Goal: Task Accomplishment & Management: Manage account settings

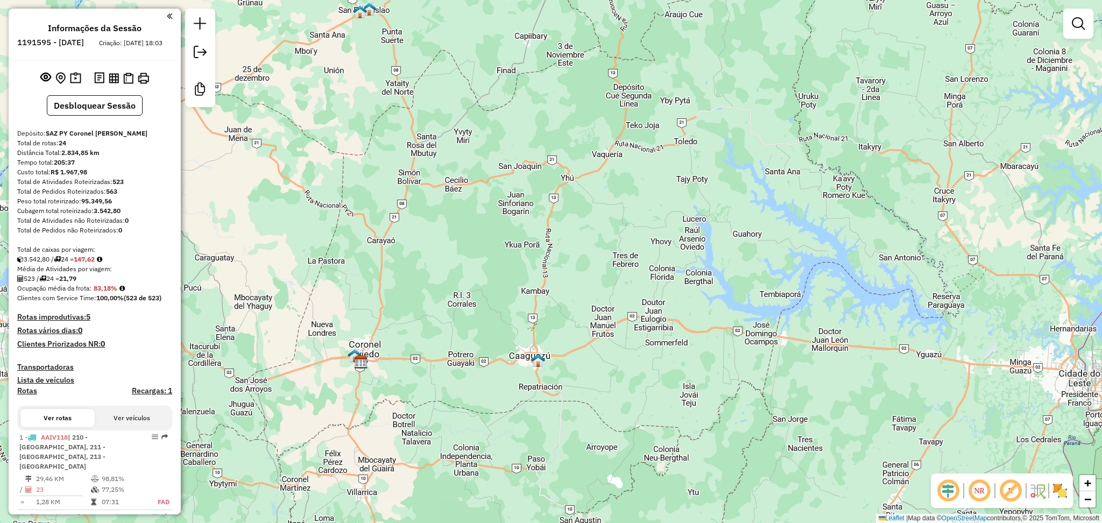
click at [485, 330] on div "Janela de atendimento Grade de atendimento Capacidade Transportadoras Veículos …" at bounding box center [551, 261] width 1102 height 523
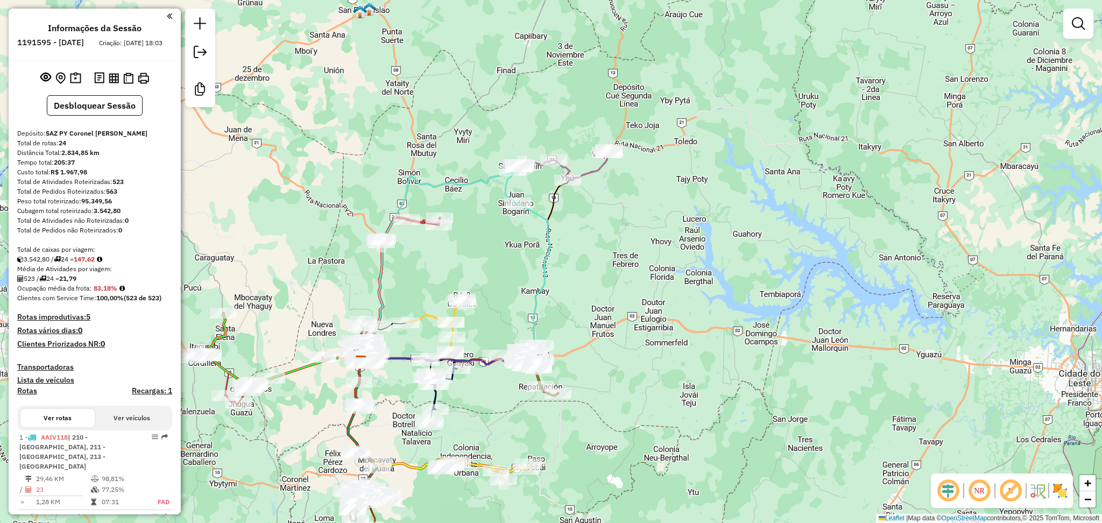
click at [540, 220] on icon at bounding box center [527, 262] width 45 height 182
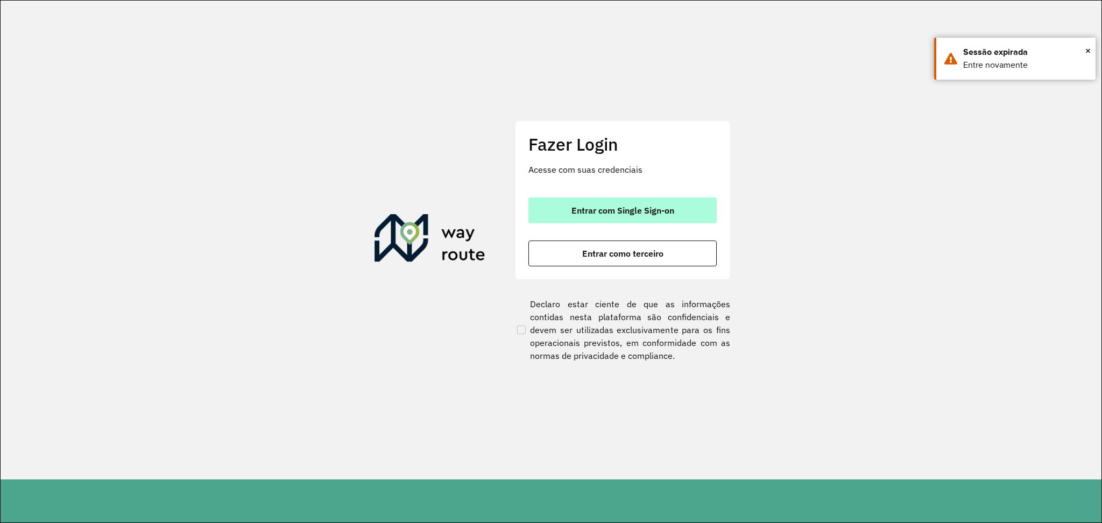
click at [655, 209] on span "Entrar com Single Sign-on" at bounding box center [622, 210] width 103 height 9
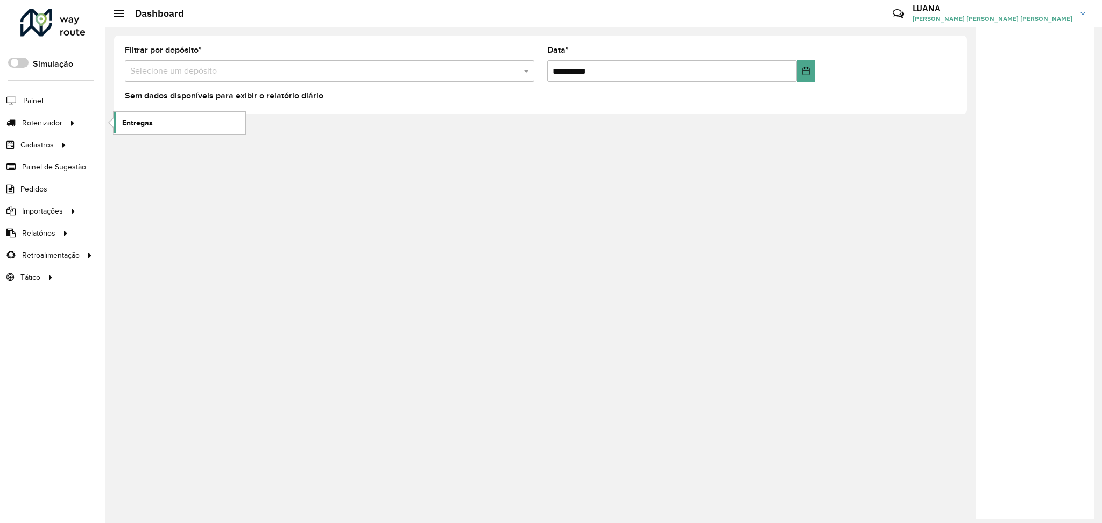
click at [135, 123] on span "Entregas" at bounding box center [137, 122] width 31 height 11
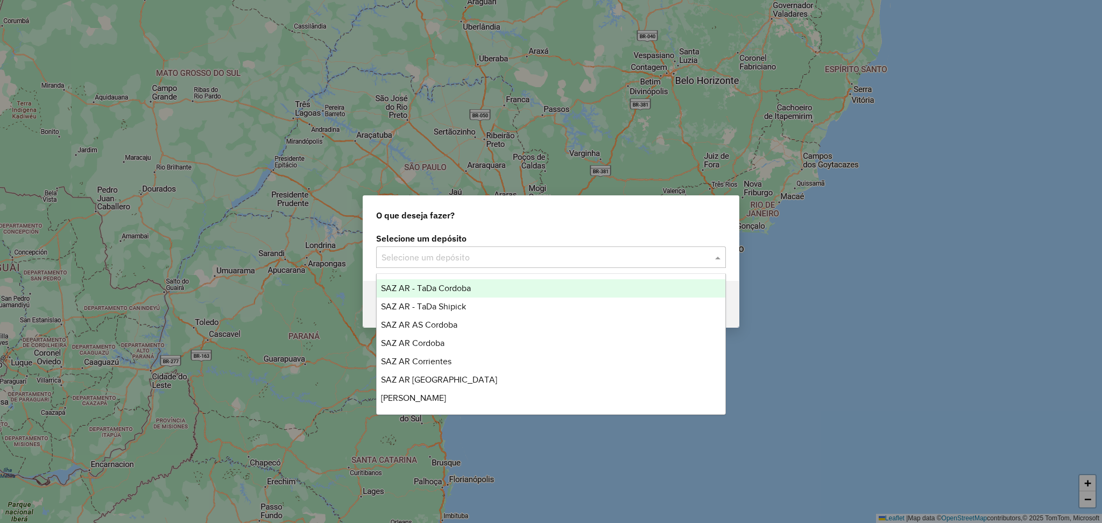
click at [474, 259] on input "text" at bounding box center [540, 257] width 317 height 13
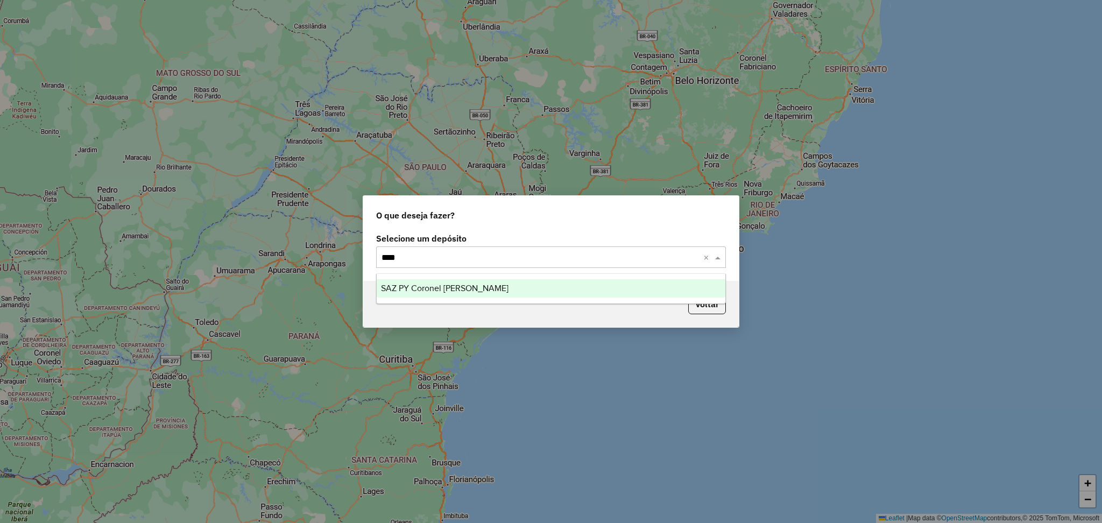
type input "*****"
click at [493, 291] on div "SAZ PY Coronel [PERSON_NAME]" at bounding box center [551, 288] width 349 height 18
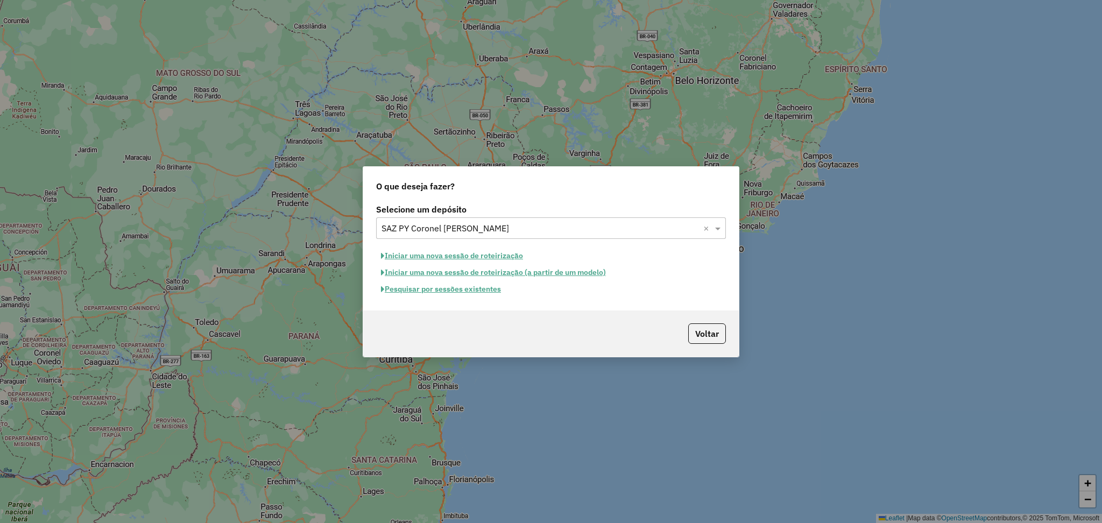
click at [481, 286] on button "Pesquisar por sessões existentes" at bounding box center [441, 289] width 130 height 17
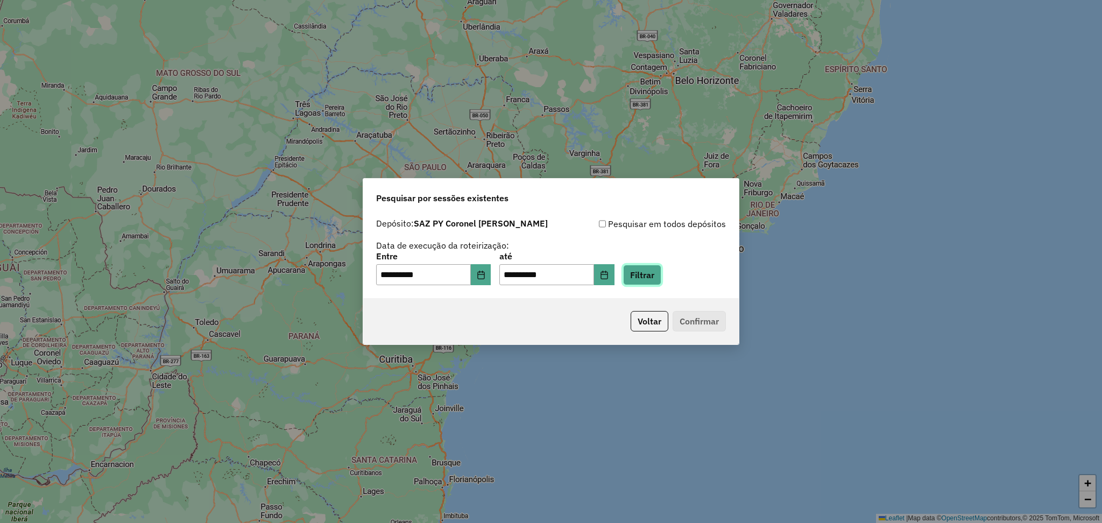
click at [652, 278] on button "Filtrar" at bounding box center [642, 275] width 38 height 20
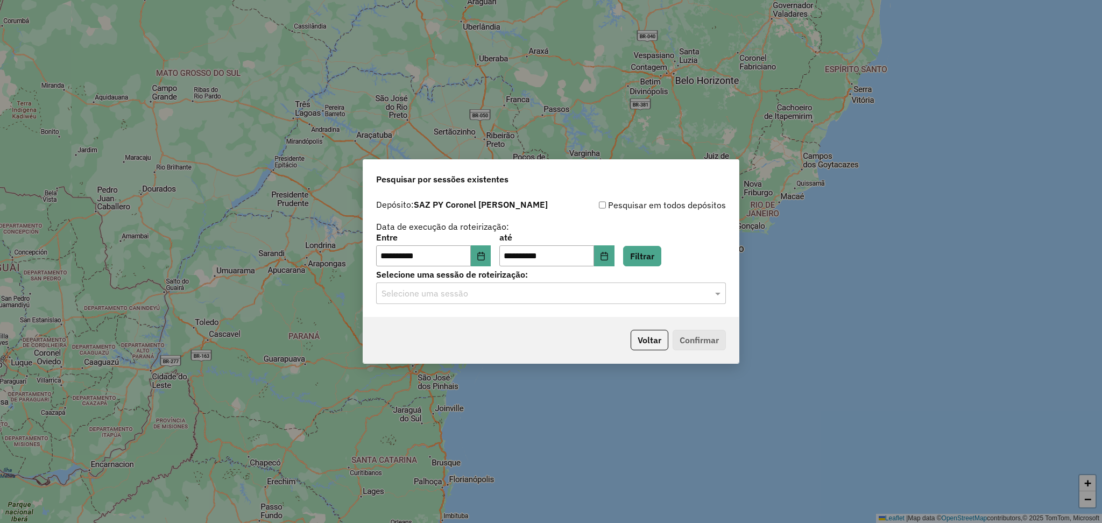
click at [527, 307] on div "**********" at bounding box center [551, 255] width 376 height 123
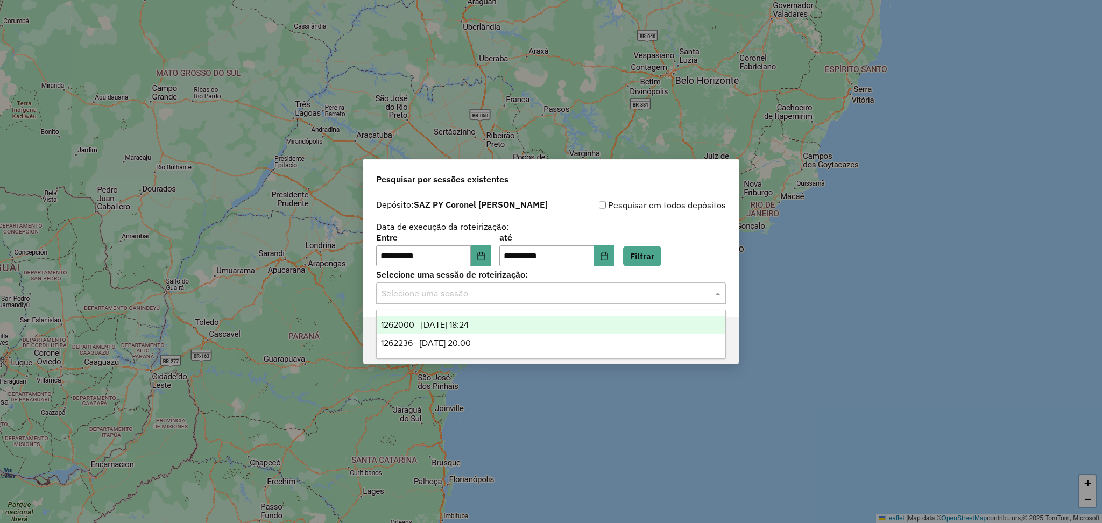
click at [507, 301] on div "Selecione uma sessão" at bounding box center [551, 294] width 350 height 22
click at [503, 345] on div "1262236 - 09/09/2025 20:00" at bounding box center [551, 343] width 349 height 18
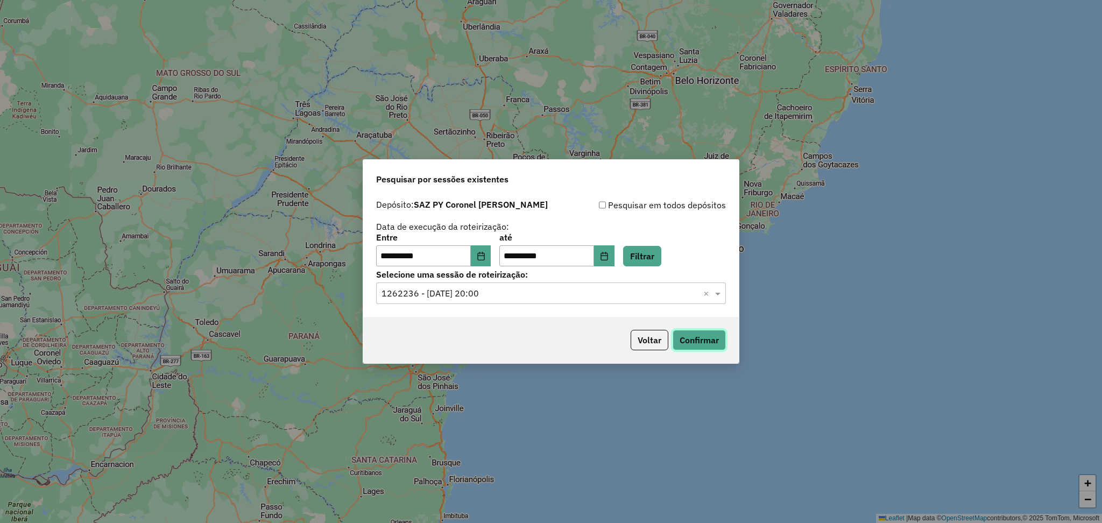
click at [706, 341] on button "Confirmar" at bounding box center [699, 340] width 53 height 20
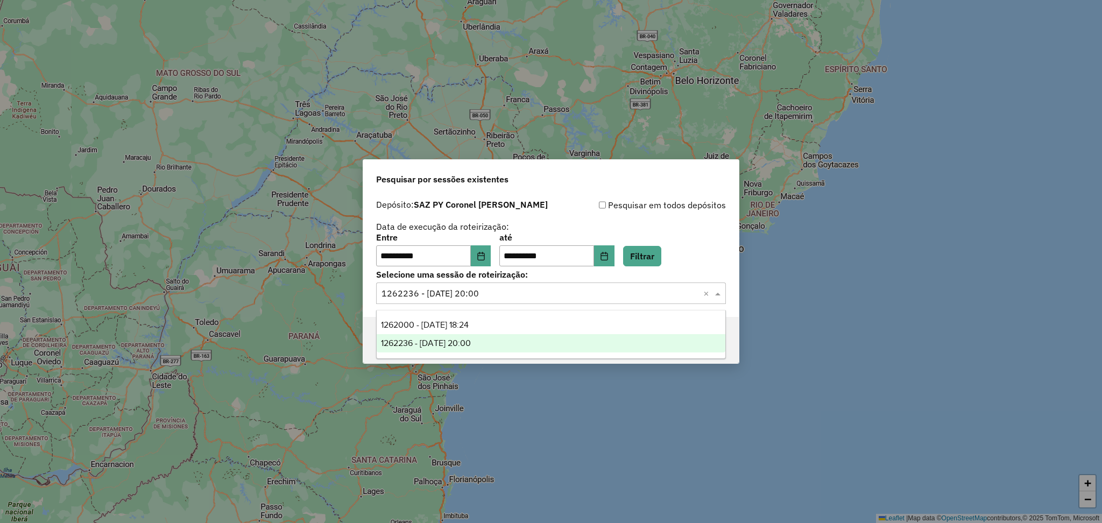
drag, startPoint x: 582, startPoint y: 301, endPoint x: 543, endPoint y: 301, distance: 38.2
click at [581, 300] on div "Selecione uma sessão × 1262236 - 09/09/2025 20:00 ×" at bounding box center [551, 294] width 350 height 22
click at [521, 320] on div "1262000 - 09/09/2025 18:24" at bounding box center [551, 325] width 349 height 18
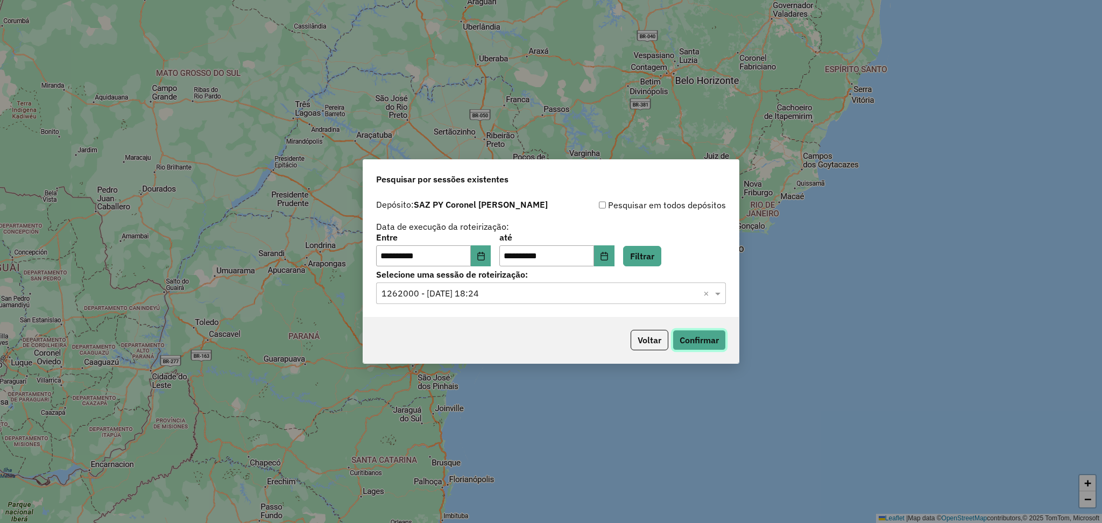
click at [690, 335] on button "Confirmar" at bounding box center [699, 340] width 53 height 20
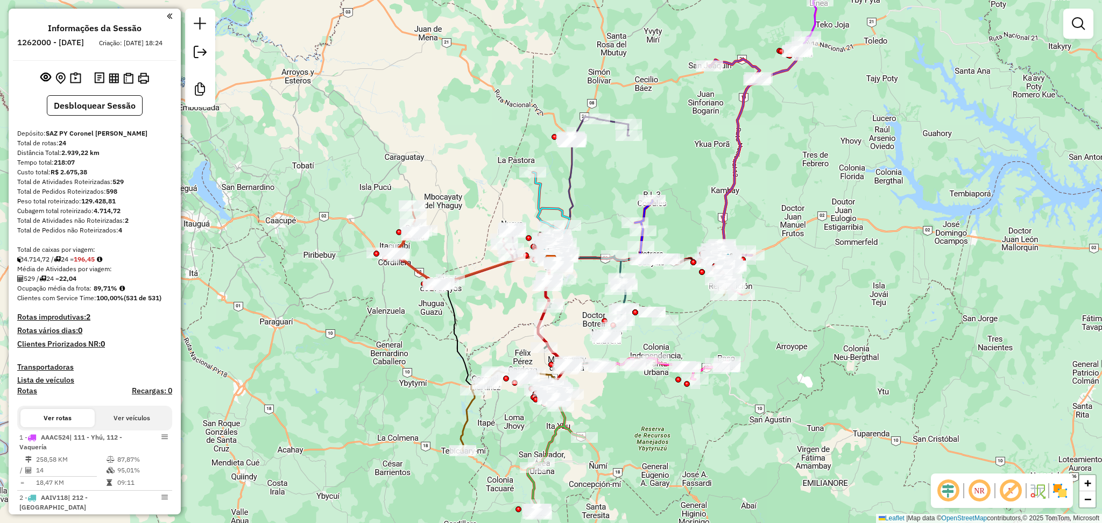
click at [112, 83] on img at bounding box center [114, 78] width 10 height 10
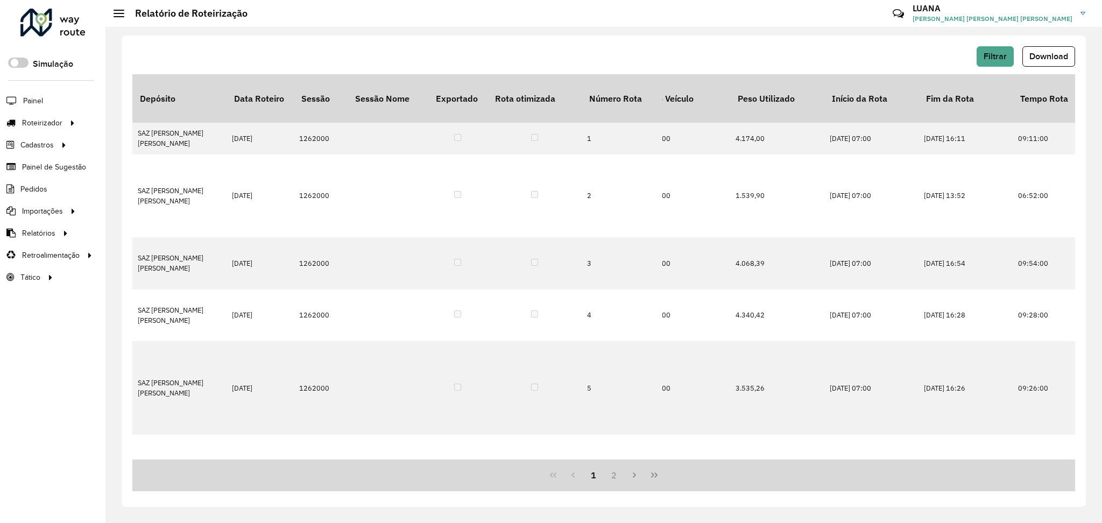
scroll to position [0, 1882]
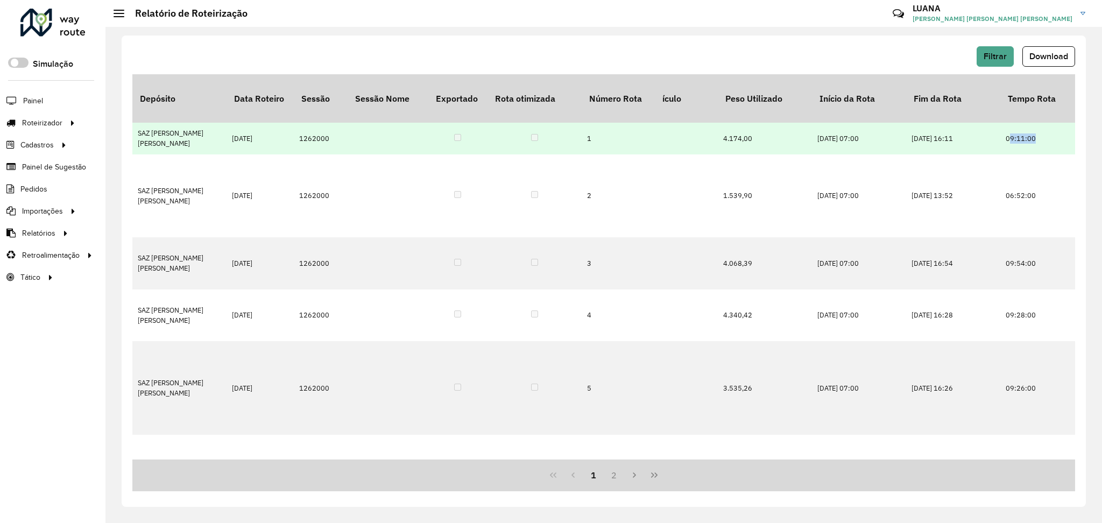
drag, startPoint x: 1035, startPoint y: 121, endPoint x: 1009, endPoint y: 121, distance: 26.4
click at [1009, 123] on td "09:11:00" at bounding box center [1047, 138] width 94 height 31
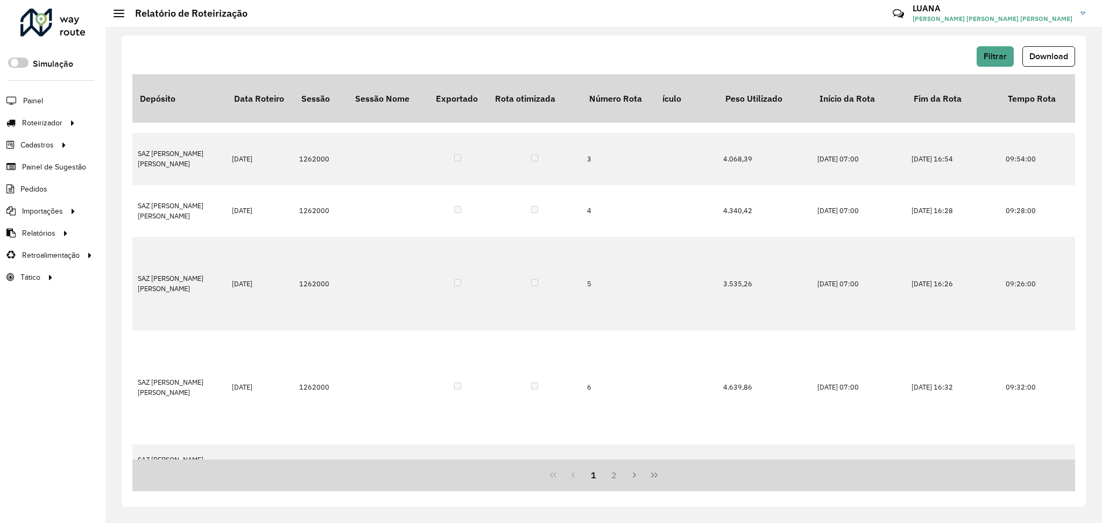
drag, startPoint x: 717, startPoint y: 456, endPoint x: 729, endPoint y: 453, distance: 11.8
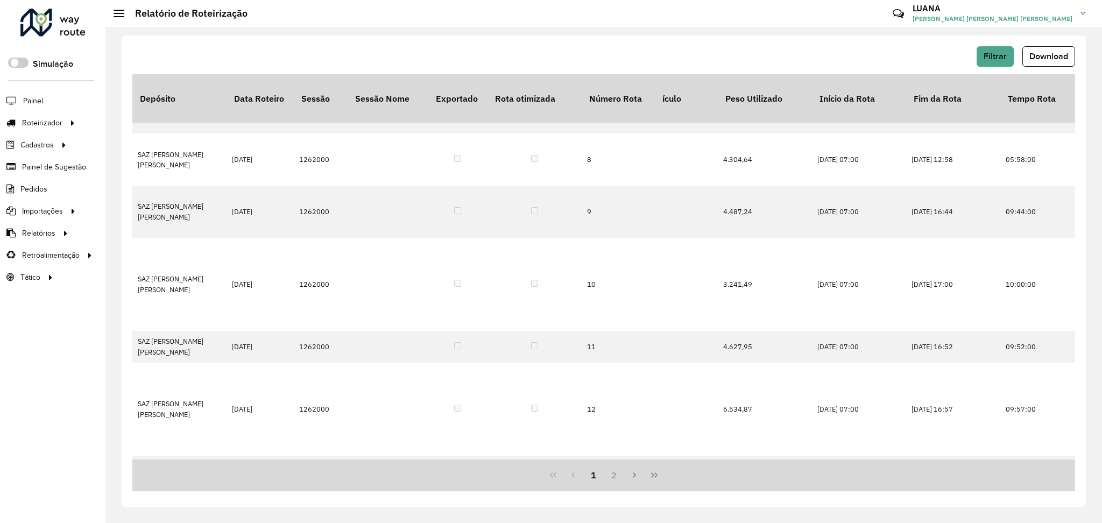
drag, startPoint x: 722, startPoint y: 460, endPoint x: 753, endPoint y: 460, distance: 31.2
click at [753, 460] on div "Depósito Data Roteiro Sessão Sessão Nome Exportado Rota otimizada Número Rota N…" at bounding box center [603, 282] width 943 height 417
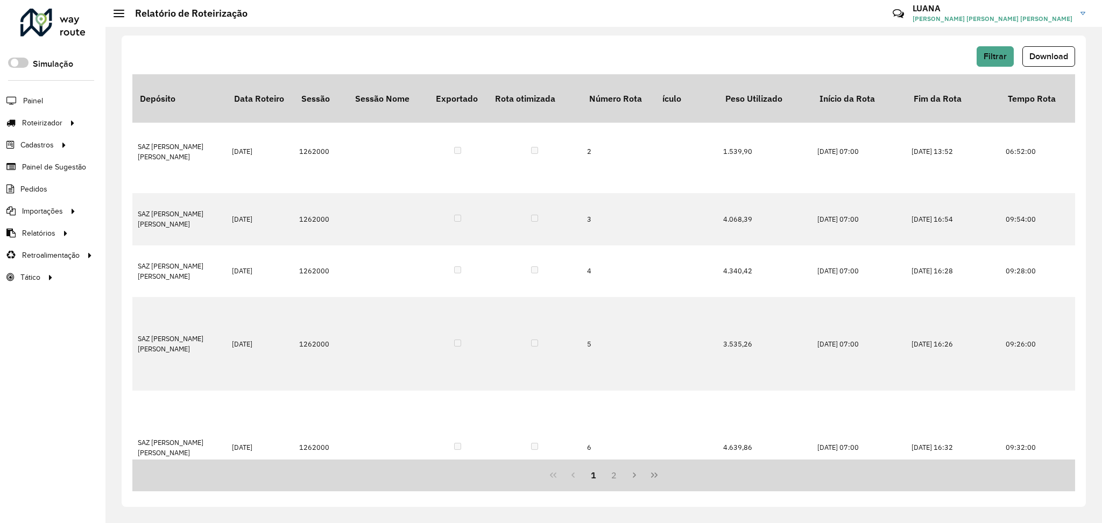
scroll to position [0, 1882]
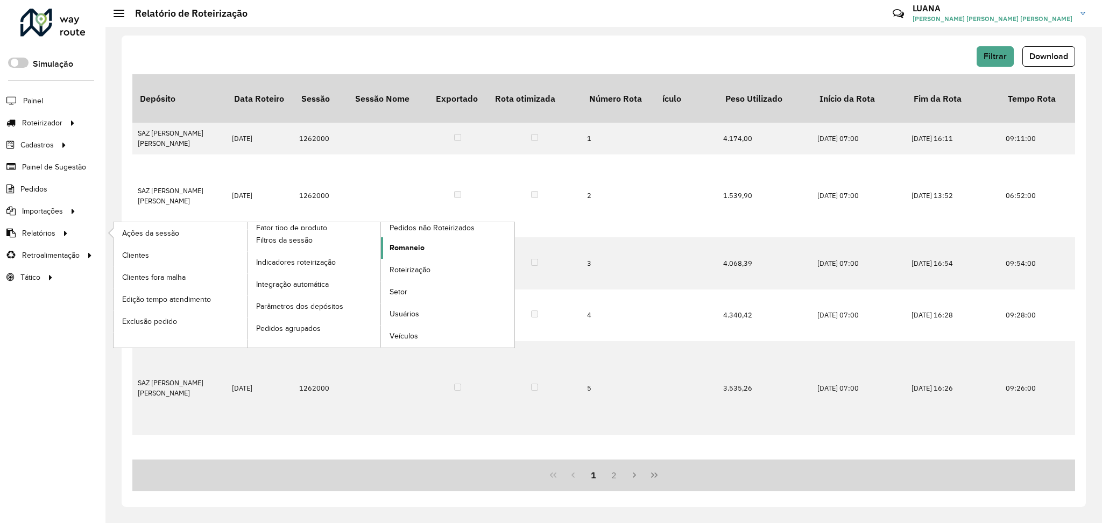
click at [412, 251] on span "Romaneio" at bounding box center [407, 247] width 35 height 11
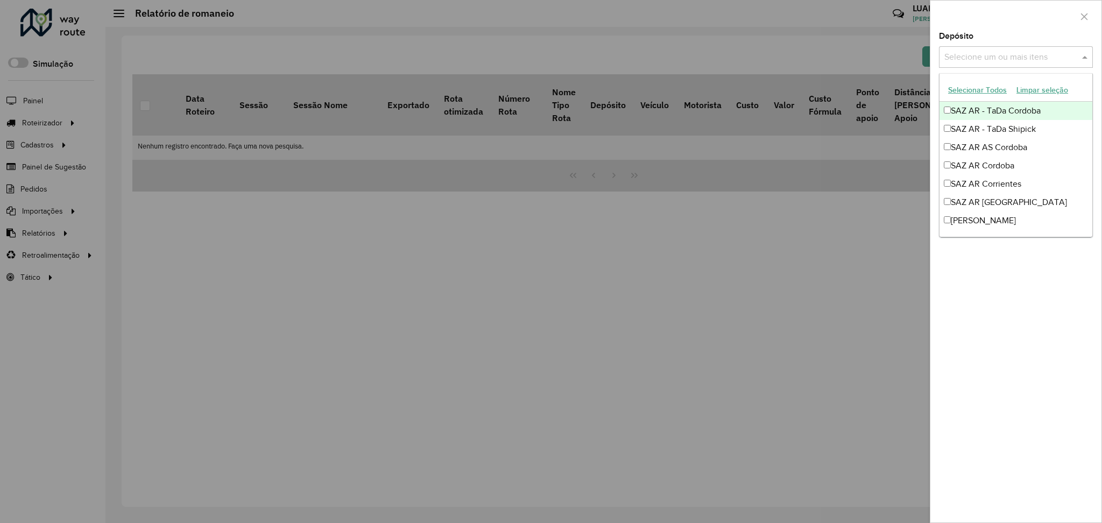
click at [1013, 55] on input "text" at bounding box center [1011, 57] width 138 height 13
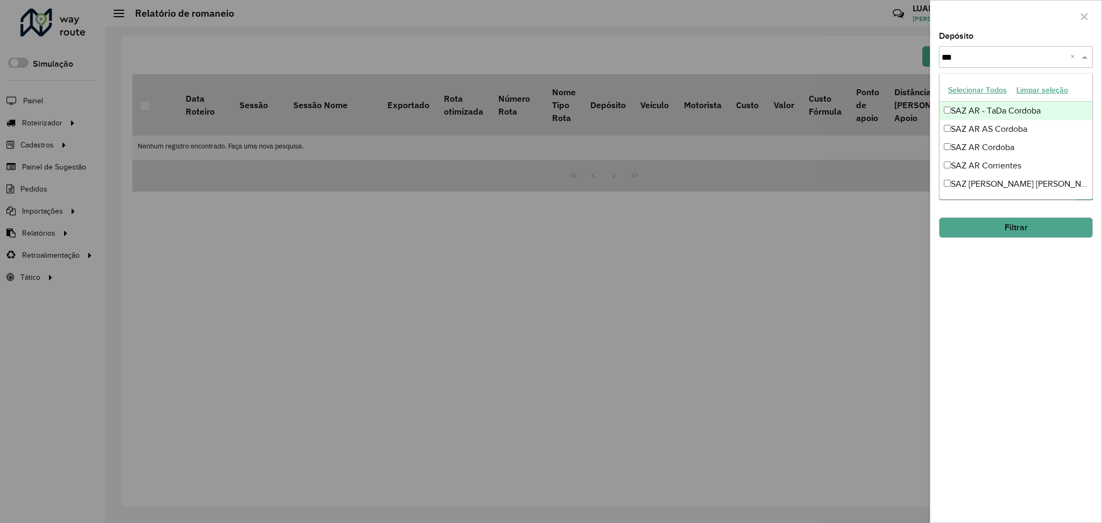
type input "****"
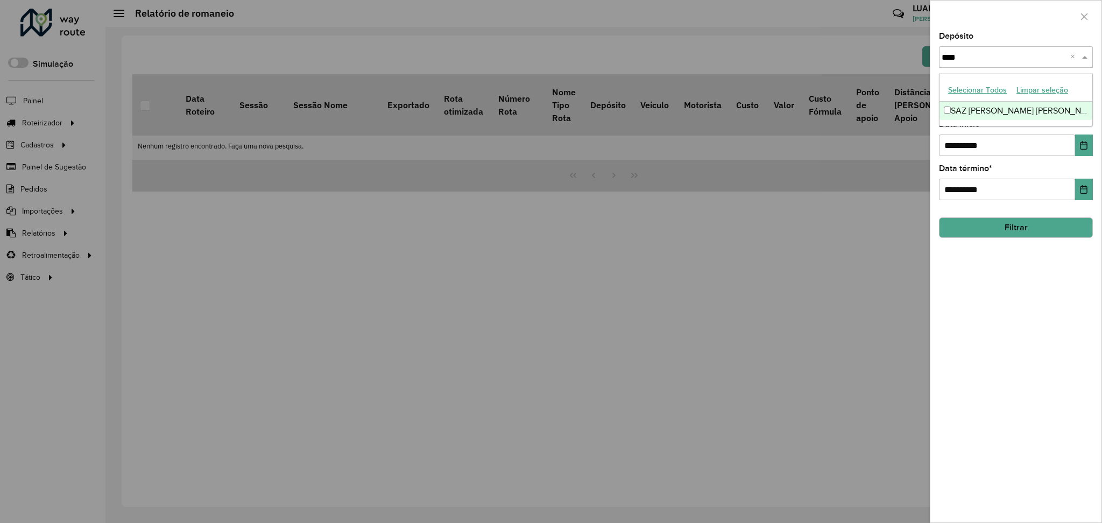
click at [1022, 111] on div "SAZ [PERSON_NAME] [PERSON_NAME]" at bounding box center [1016, 111] width 153 height 18
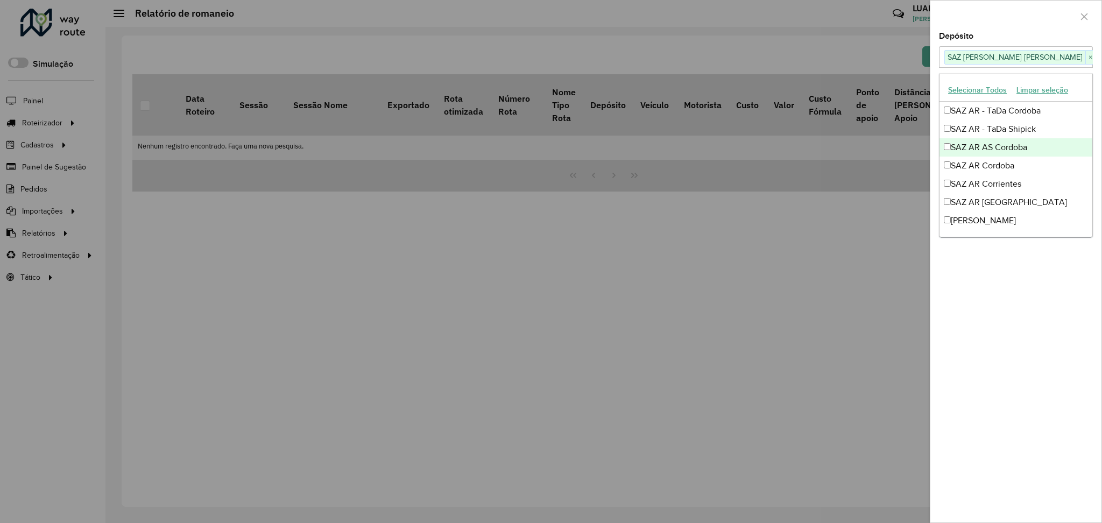
click at [979, 427] on div "**********" at bounding box center [1015, 277] width 171 height 490
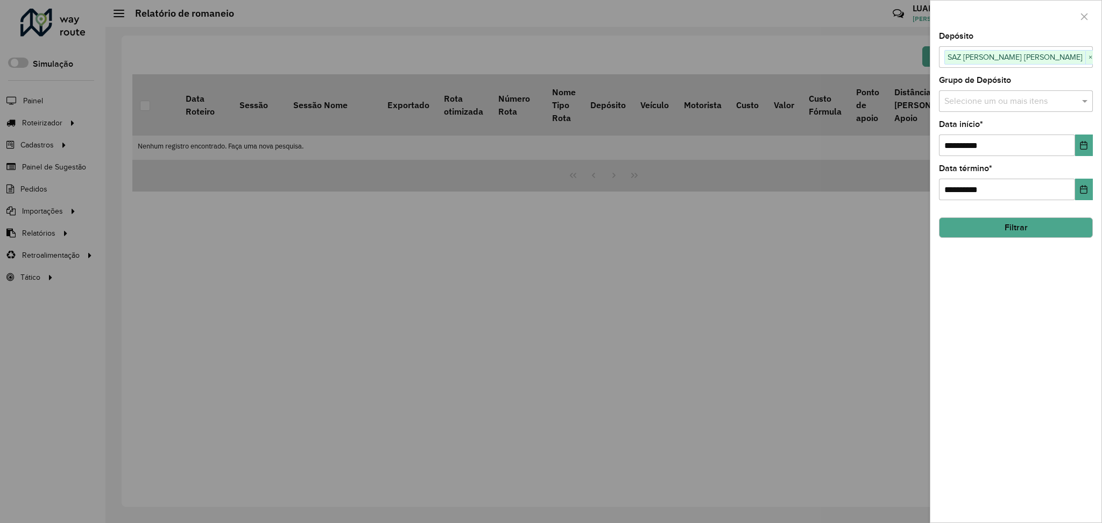
click at [1036, 223] on button "Filtrar" at bounding box center [1016, 227] width 154 height 20
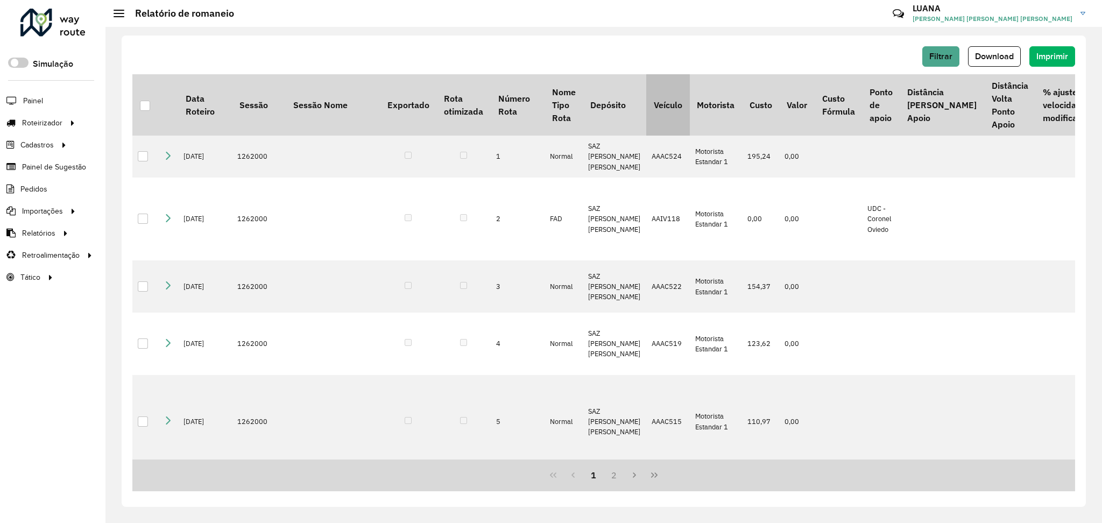
click at [664, 125] on th "Veículo" at bounding box center [667, 104] width 43 height 61
click at [985, 54] on span "Download" at bounding box center [994, 56] width 39 height 9
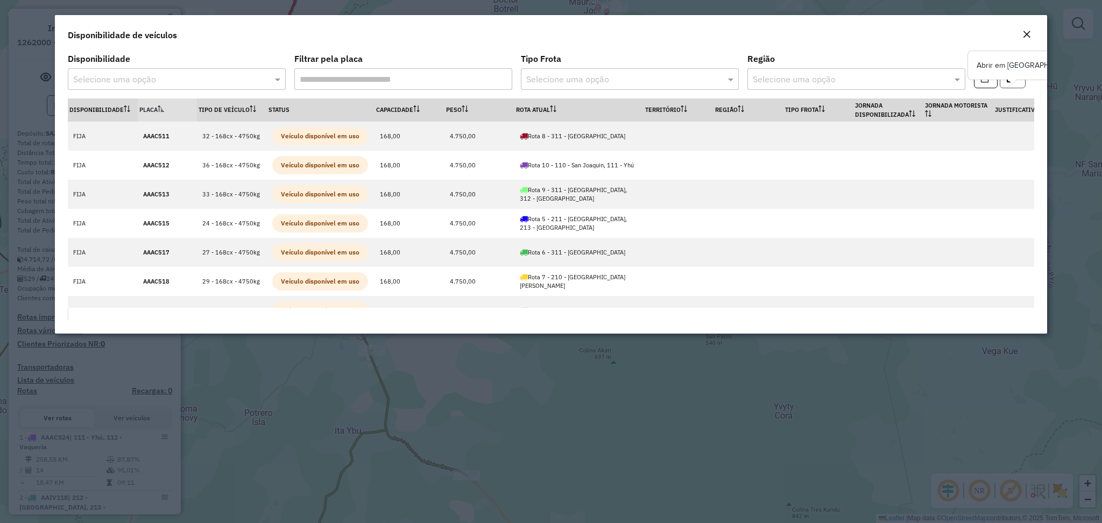
click at [1015, 87] on button "button" at bounding box center [1013, 78] width 26 height 20
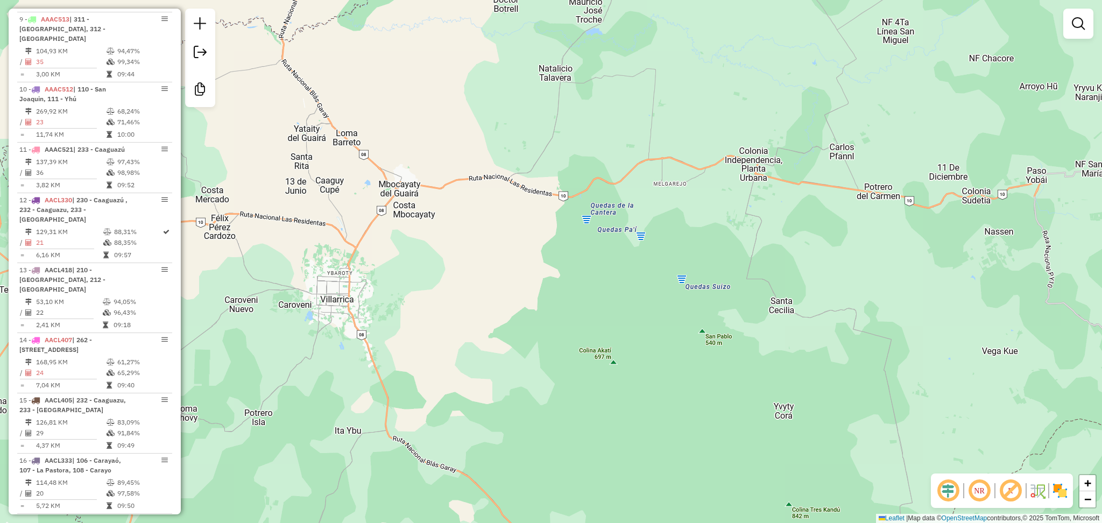
scroll to position [747, 0]
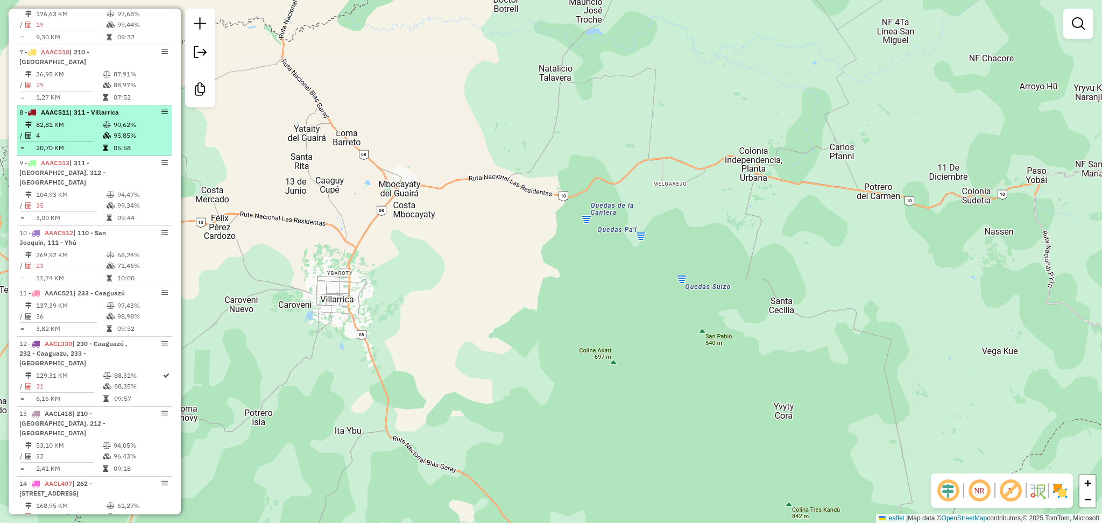
click at [117, 123] on td "90,62%" at bounding box center [140, 124] width 54 height 11
select select "**********"
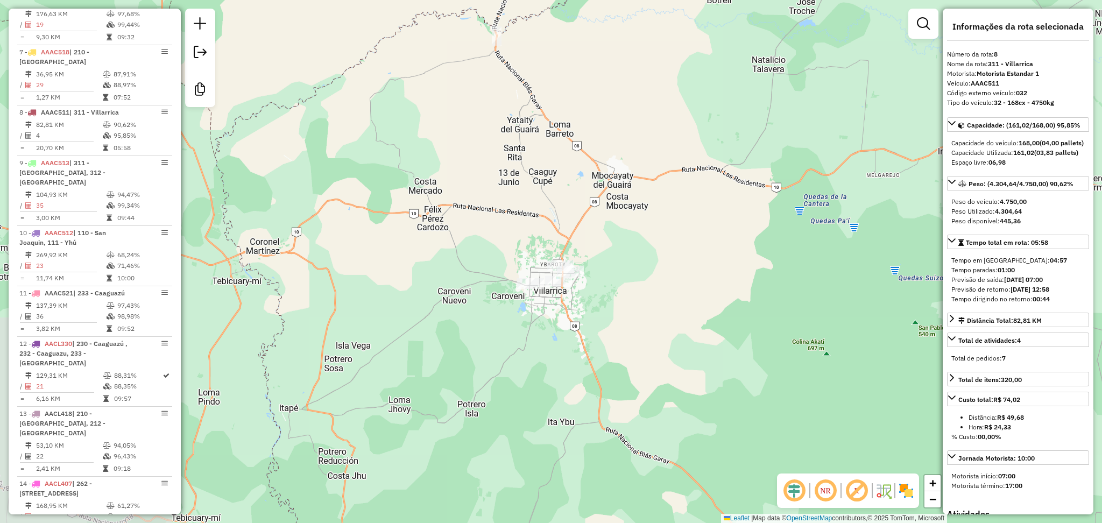
drag, startPoint x: 648, startPoint y: 318, endPoint x: 648, endPoint y: 89, distance: 229.2
click at [648, 89] on div "Janela de atendimento Grade de atendimento Capacidade Transportadoras Veículos …" at bounding box center [551, 261] width 1102 height 523
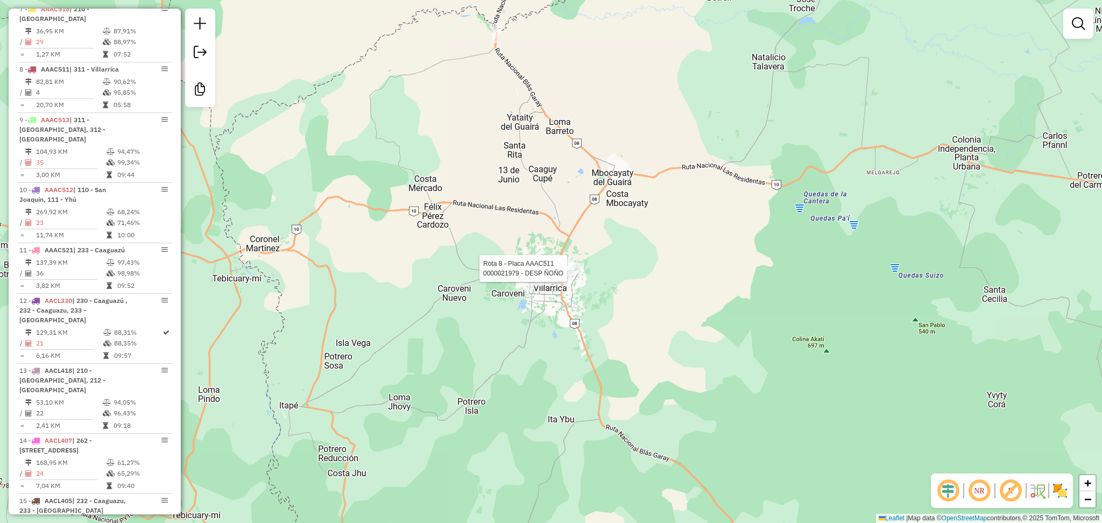
select select "**********"
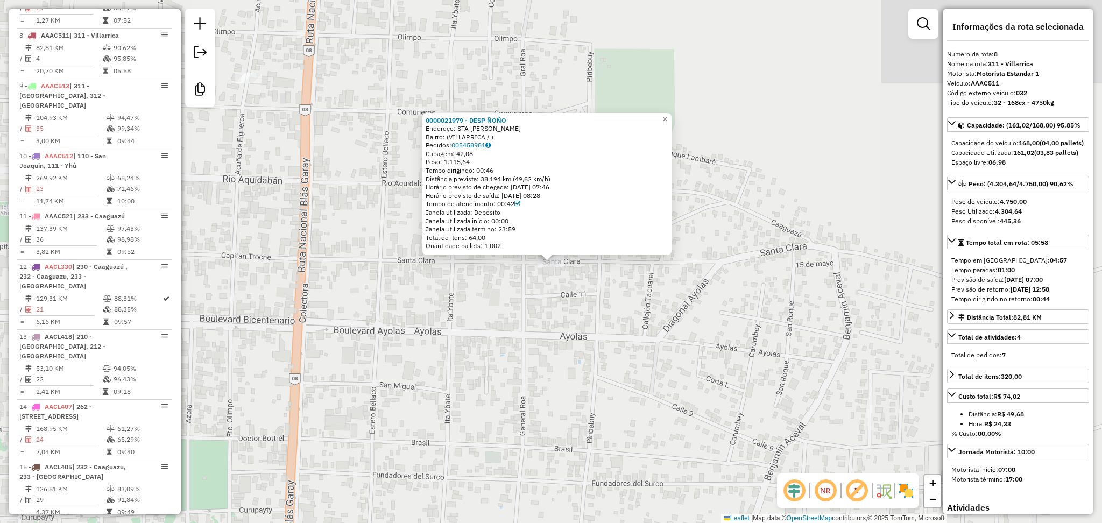
scroll to position [844, 0]
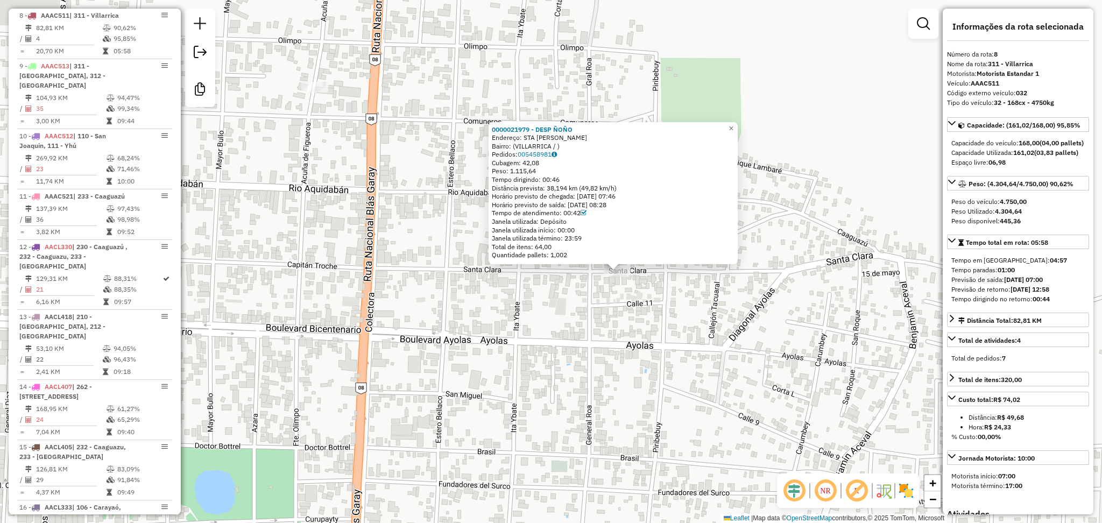
drag, startPoint x: 486, startPoint y: 334, endPoint x: 553, endPoint y: 343, distance: 66.8
click at [553, 343] on div "0000021979 - DESP ÑOÑO Endereço: STA CLARA C PIRIBEBIY Bairro: (VILLARRICA / ) …" at bounding box center [551, 261] width 1102 height 523
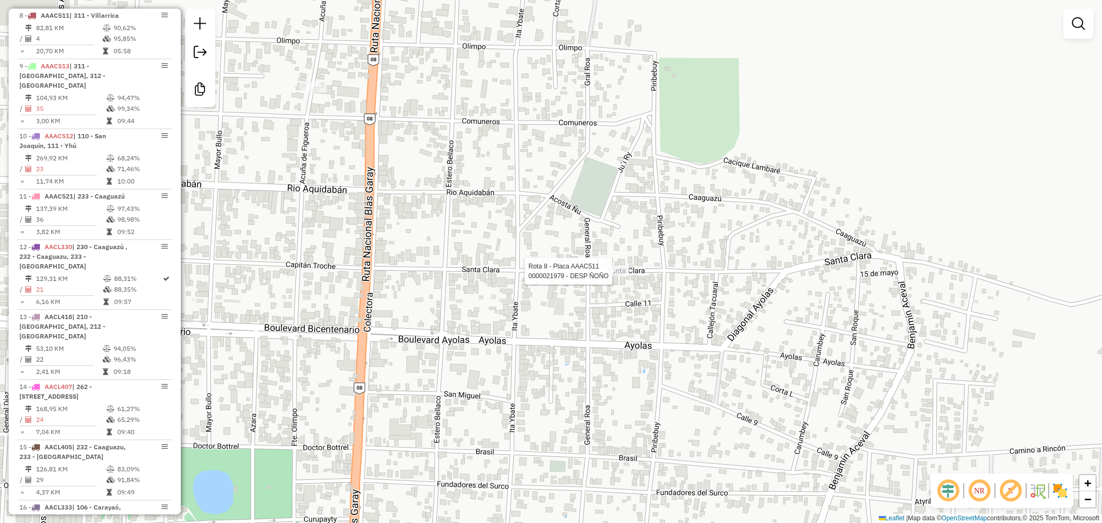
select select "**********"
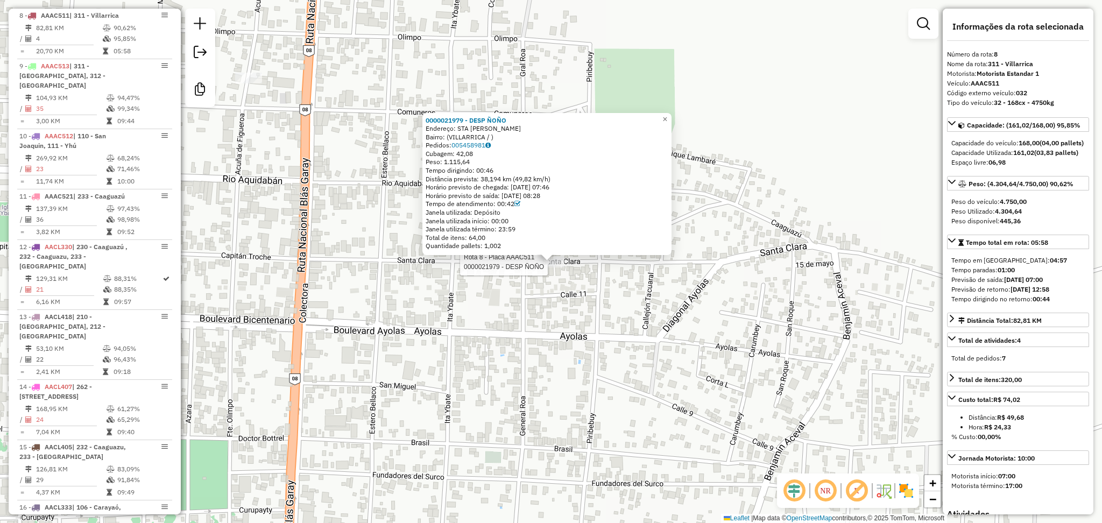
click at [1023, 95] on strong "032" at bounding box center [1021, 93] width 11 height 8
copy strong "032"
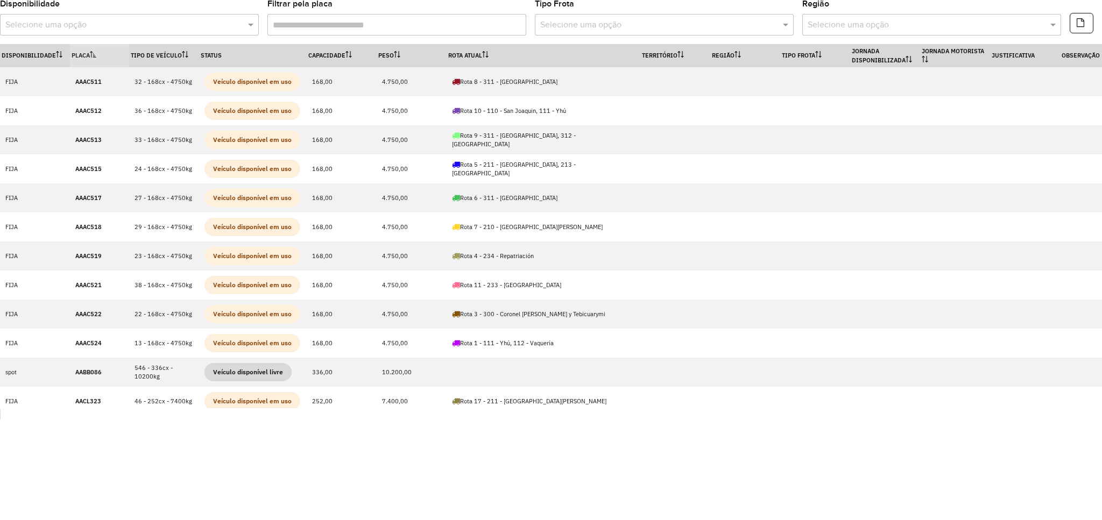
click at [466, 449] on body "Aguardando dados da sessão 1262000 Pop-up bloqueado! Seu navegador bloqueou aut…" at bounding box center [551, 260] width 1102 height 520
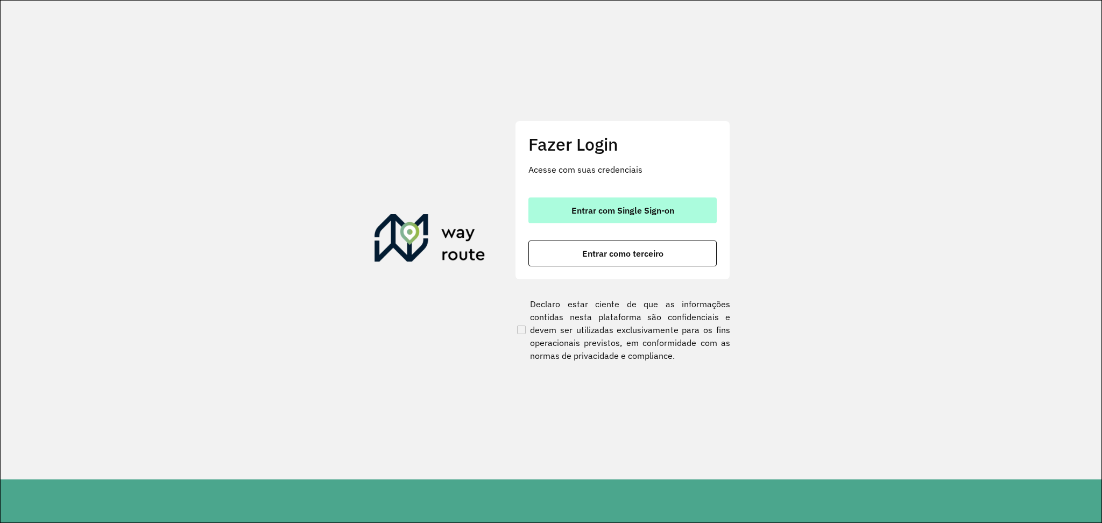
click at [603, 206] on span "Entrar com Single Sign-on" at bounding box center [622, 210] width 103 height 9
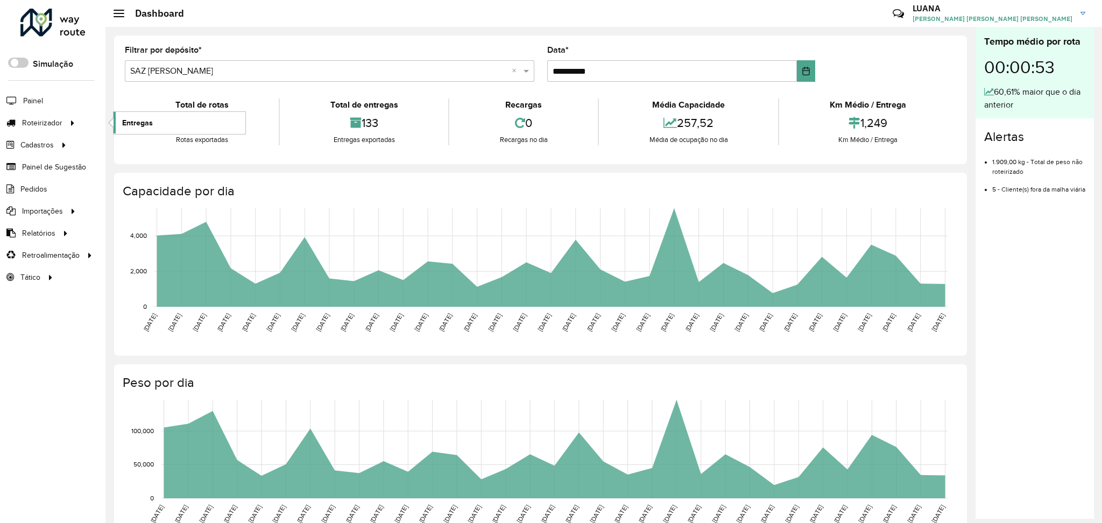
click at [150, 121] on span "Entregas" at bounding box center [137, 122] width 31 height 11
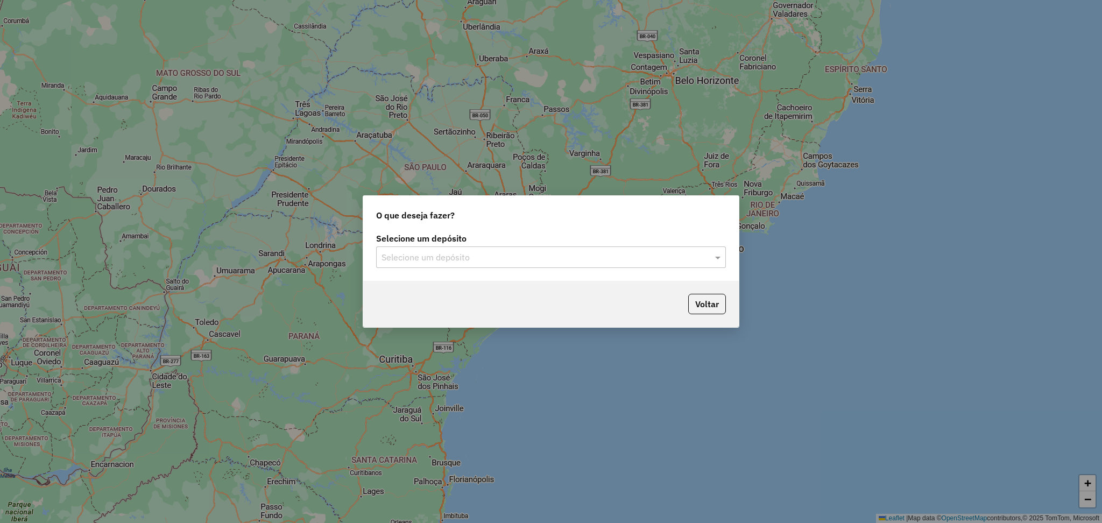
click at [502, 251] on input "text" at bounding box center [540, 257] width 317 height 13
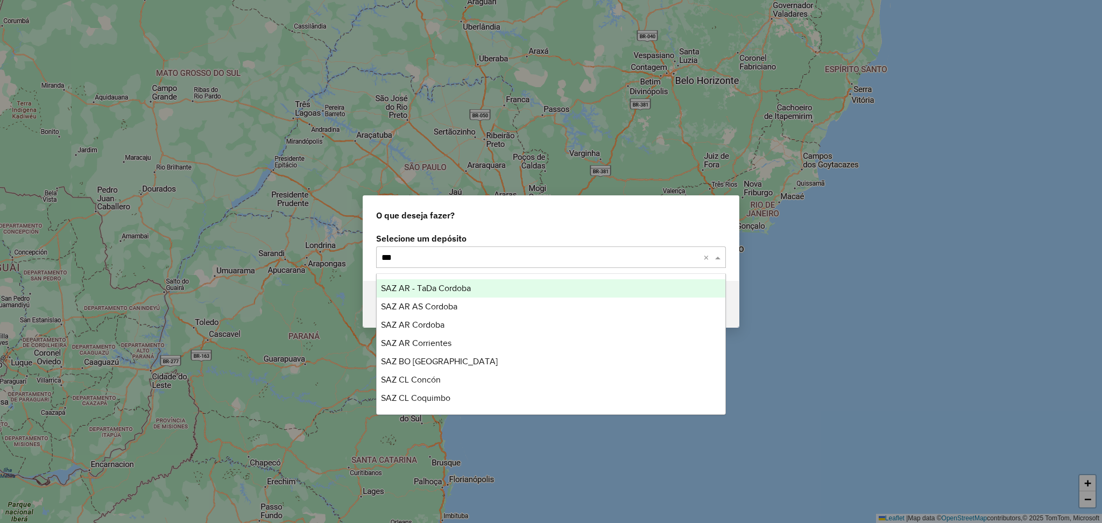
type input "****"
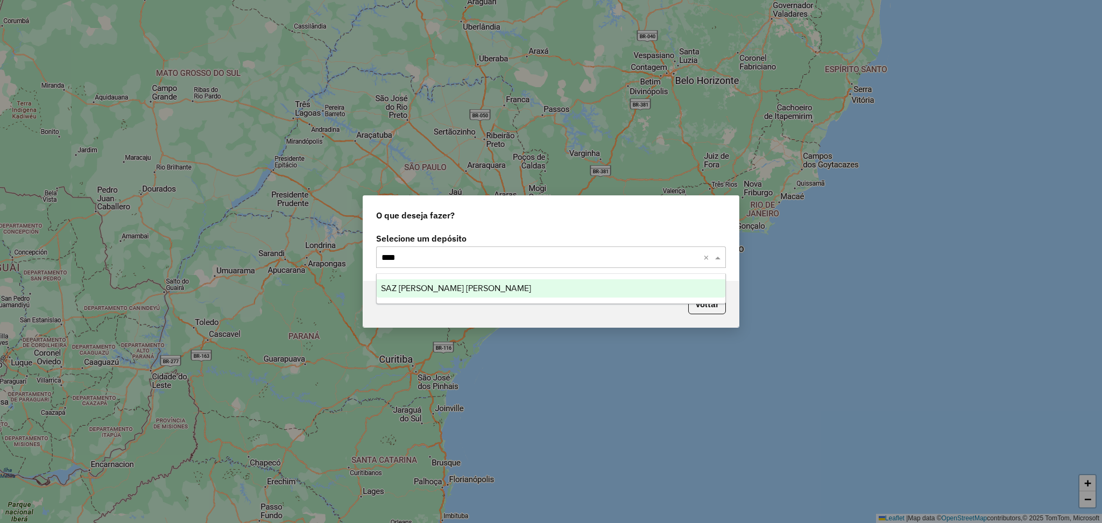
click at [647, 285] on div "SAZ [PERSON_NAME] [PERSON_NAME]" at bounding box center [551, 288] width 349 height 18
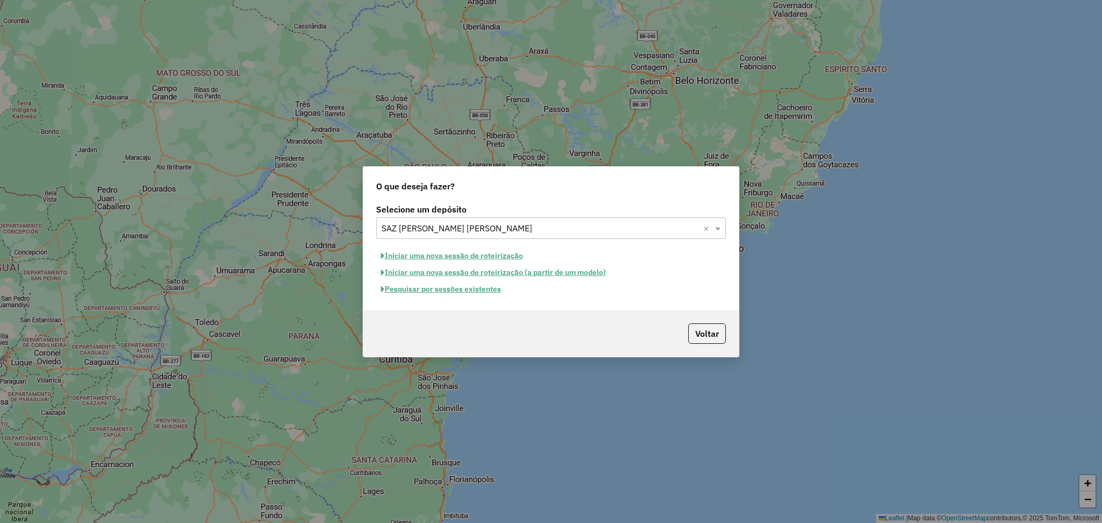
click at [484, 291] on button "Pesquisar por sessões existentes" at bounding box center [441, 289] width 130 height 17
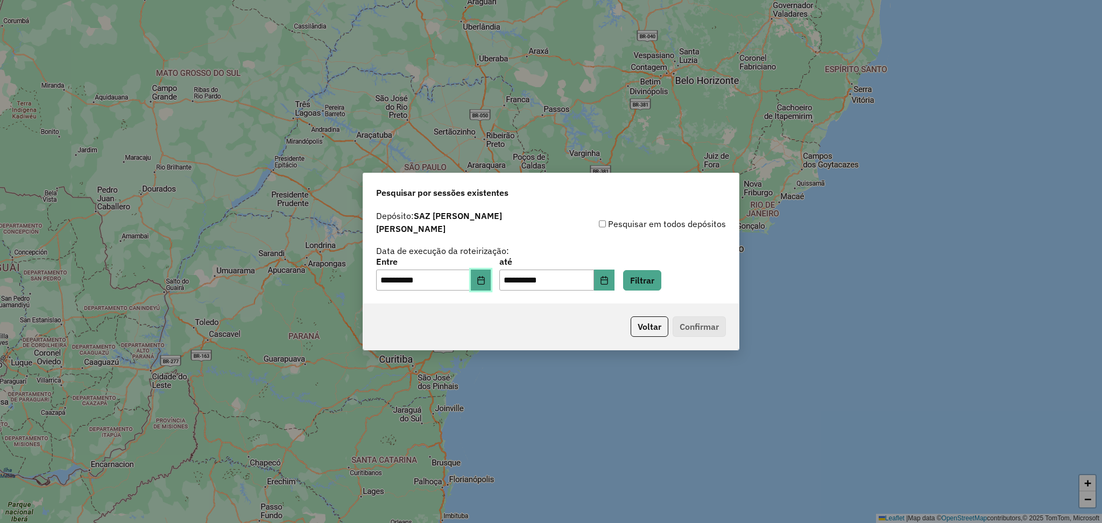
click at [491, 278] on button "Choose Date" at bounding box center [481, 281] width 20 height 22
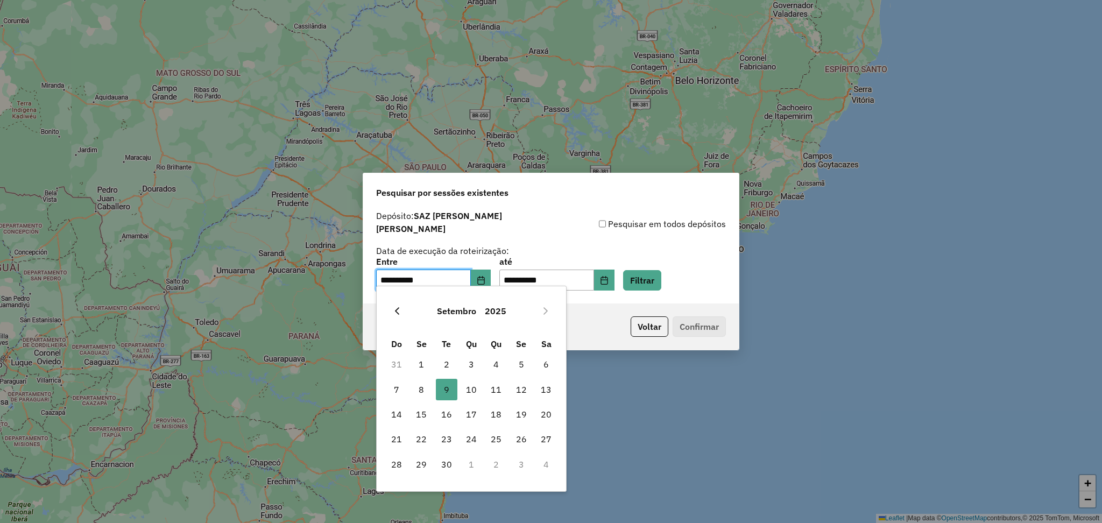
click at [390, 310] on button "Previous Month" at bounding box center [397, 310] width 17 height 17
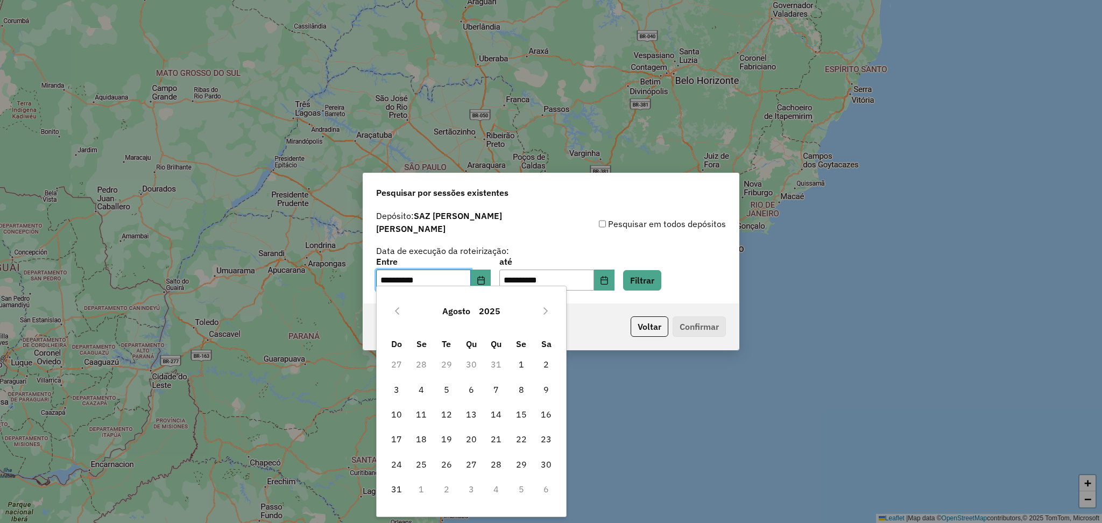
click at [390, 310] on button "Previous Month" at bounding box center [397, 310] width 17 height 17
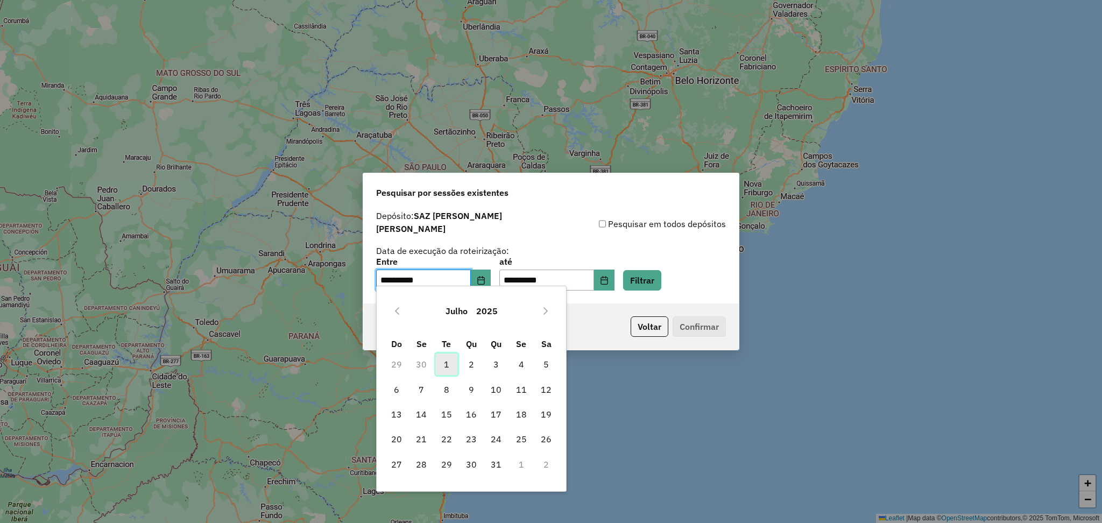
click at [443, 365] on span "1" at bounding box center [447, 365] width 22 height 22
type input "**********"
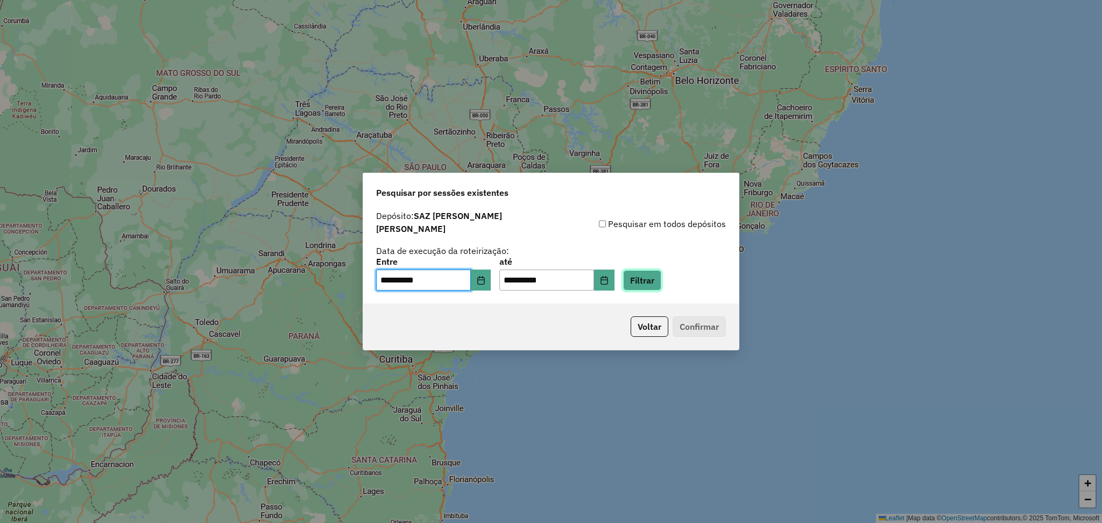
click at [661, 283] on button "Filtrar" at bounding box center [642, 280] width 38 height 20
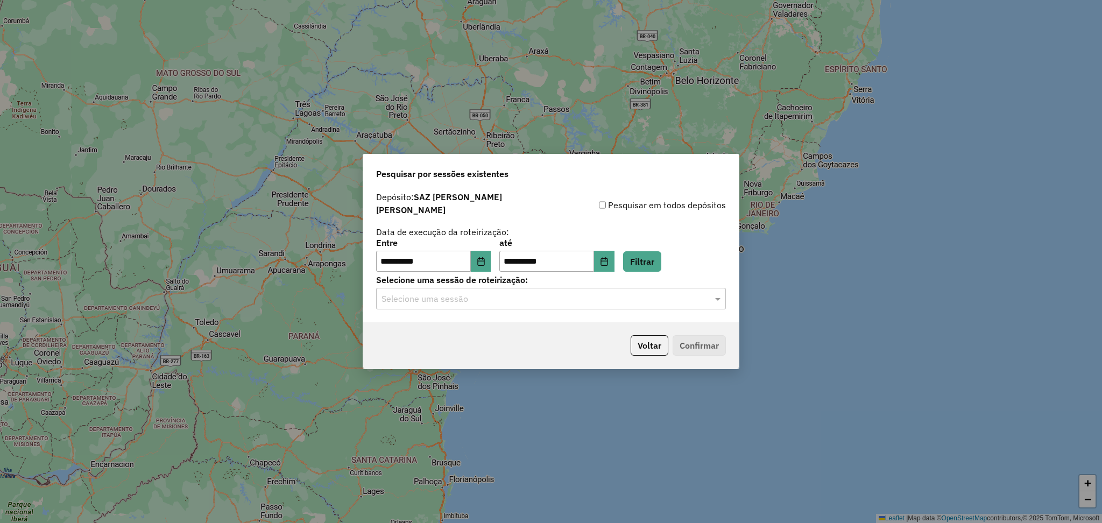
click at [547, 288] on div "Selecione uma sessão" at bounding box center [551, 299] width 350 height 22
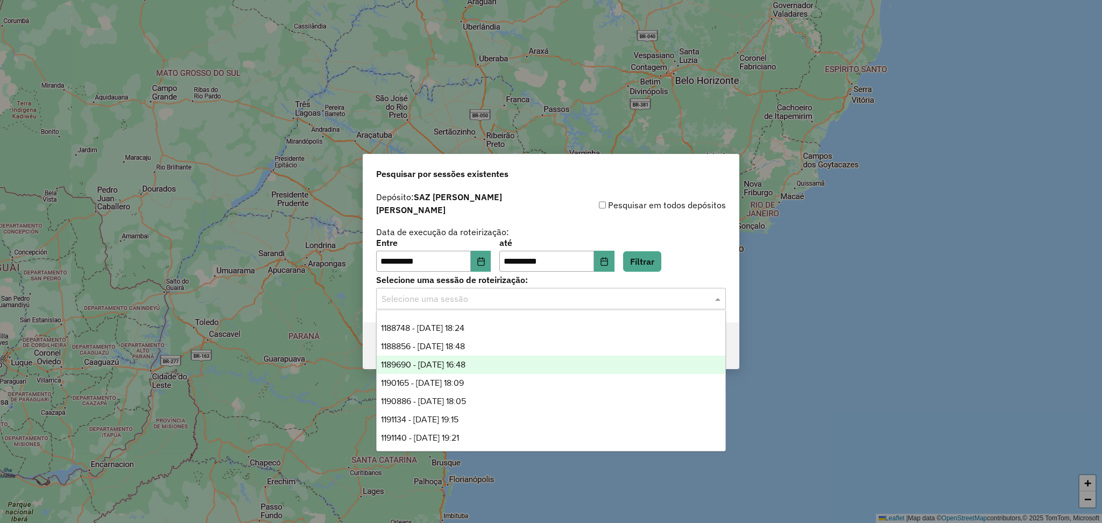
scroll to position [287, 0]
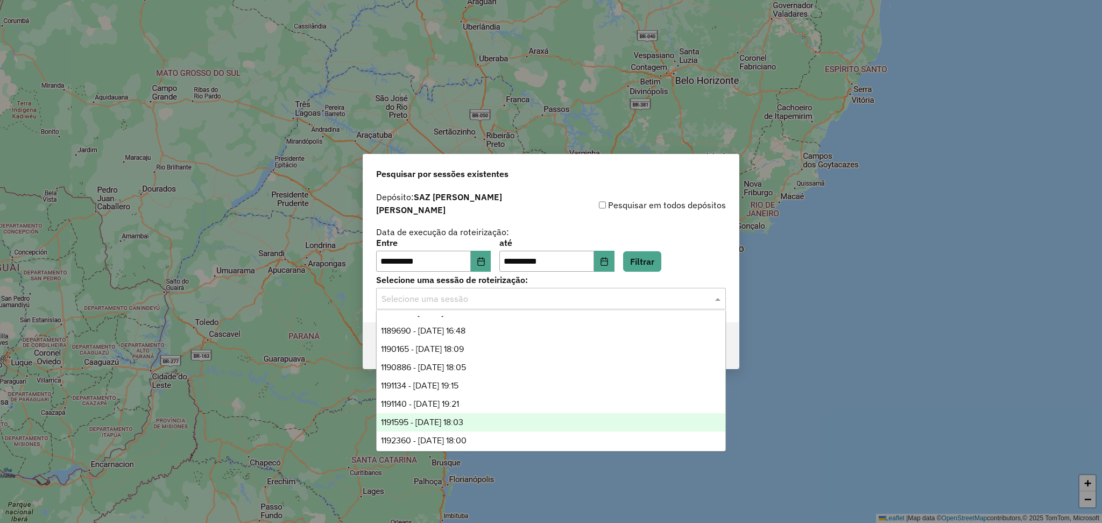
click at [441, 423] on span "1191595 - 17/07/2025 18:03" at bounding box center [422, 422] width 82 height 9
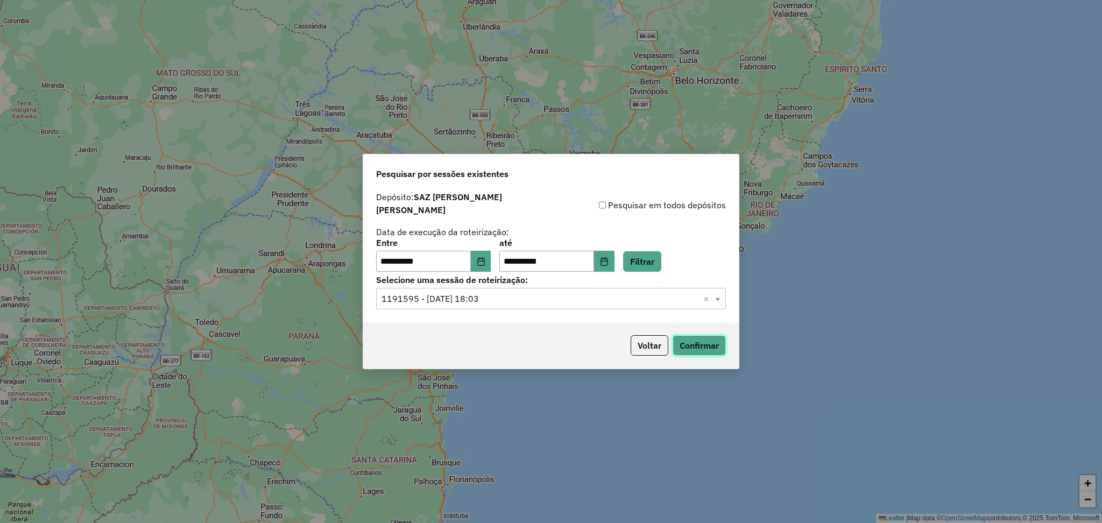
click at [709, 347] on button "Confirmar" at bounding box center [699, 345] width 53 height 20
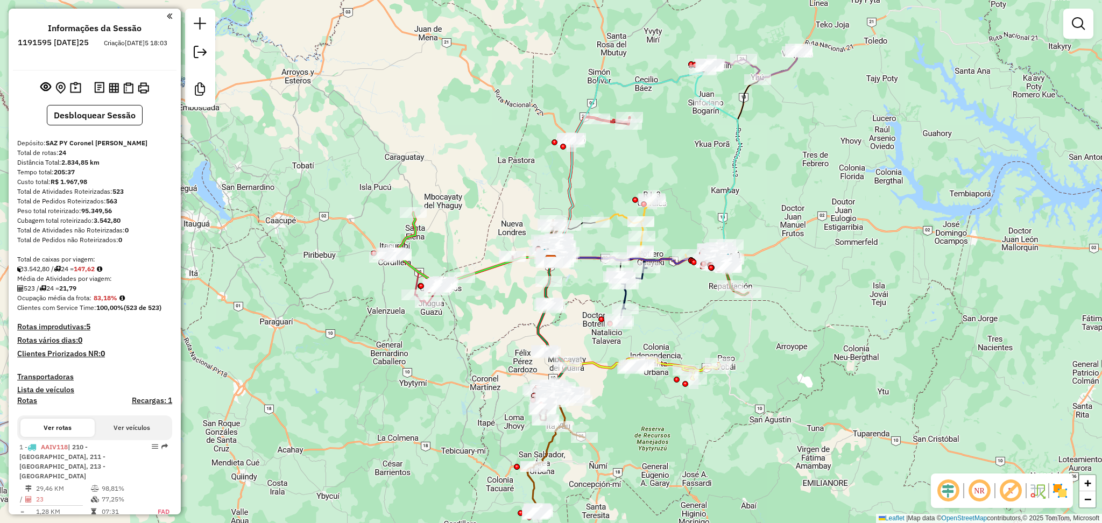
click at [878, 68] on div "Janela de atendimento Grade de atendimento Capacidade Transportadoras Veículos …" at bounding box center [551, 261] width 1102 height 523
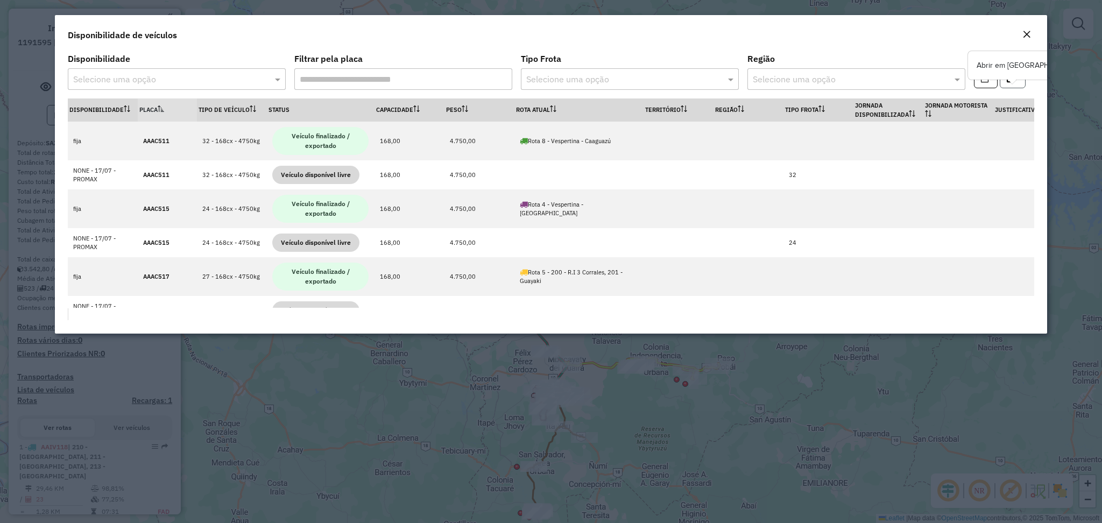
click at [1020, 86] on button "button" at bounding box center [1013, 78] width 26 height 20
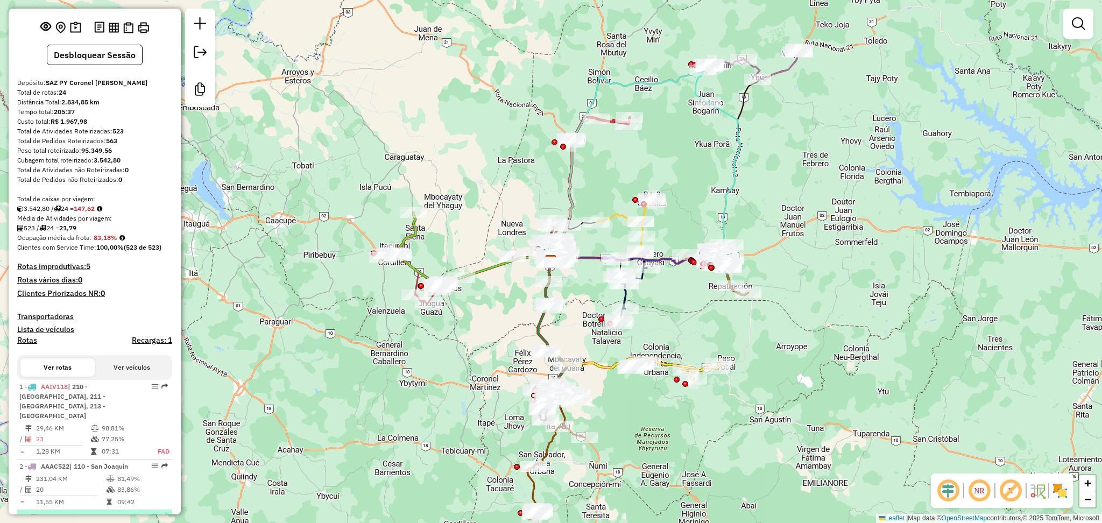
scroll to position [215, 0]
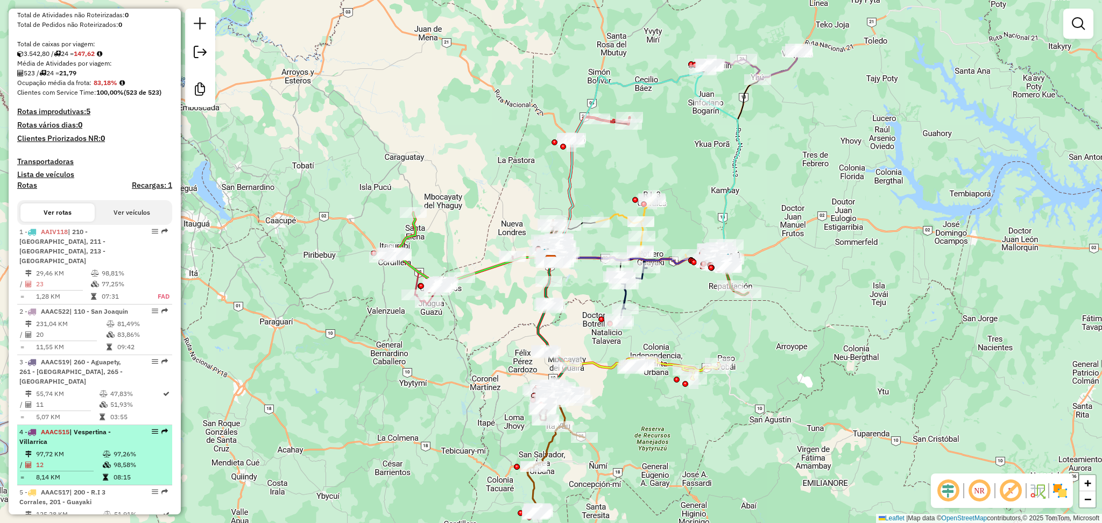
click at [82, 460] on td "12" at bounding box center [69, 465] width 67 height 11
select select "**********"
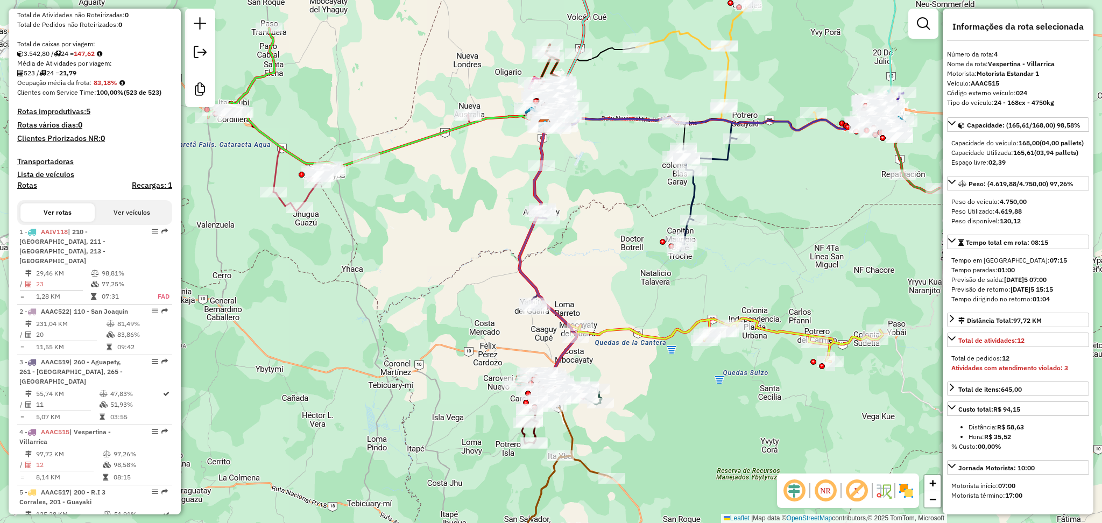
click at [527, 262] on icon at bounding box center [548, 255] width 58 height 258
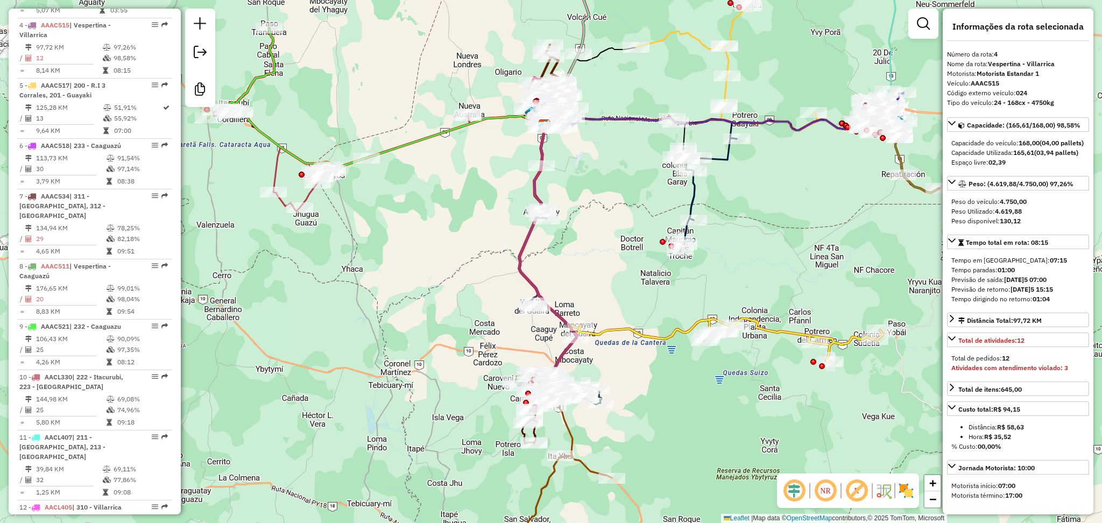
scroll to position [622, 0]
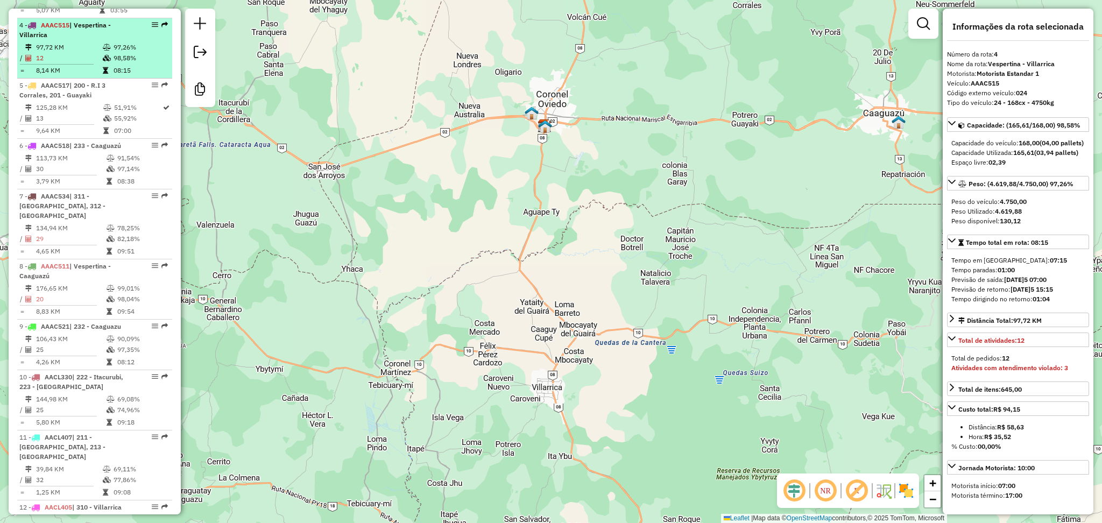
click at [56, 42] on td "97,72 KM" at bounding box center [69, 47] width 67 height 11
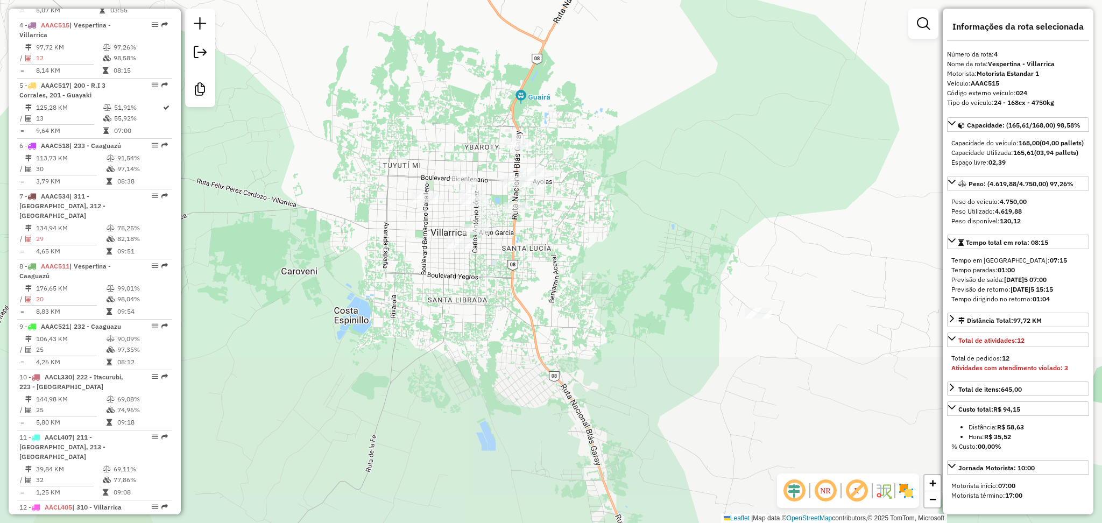
drag, startPoint x: 604, startPoint y: 343, endPoint x: 578, endPoint y: 186, distance: 159.7
click at [578, 176] on div "Janela de atendimento Grade de atendimento Capacidade Transportadoras Veículos …" at bounding box center [551, 261] width 1102 height 523
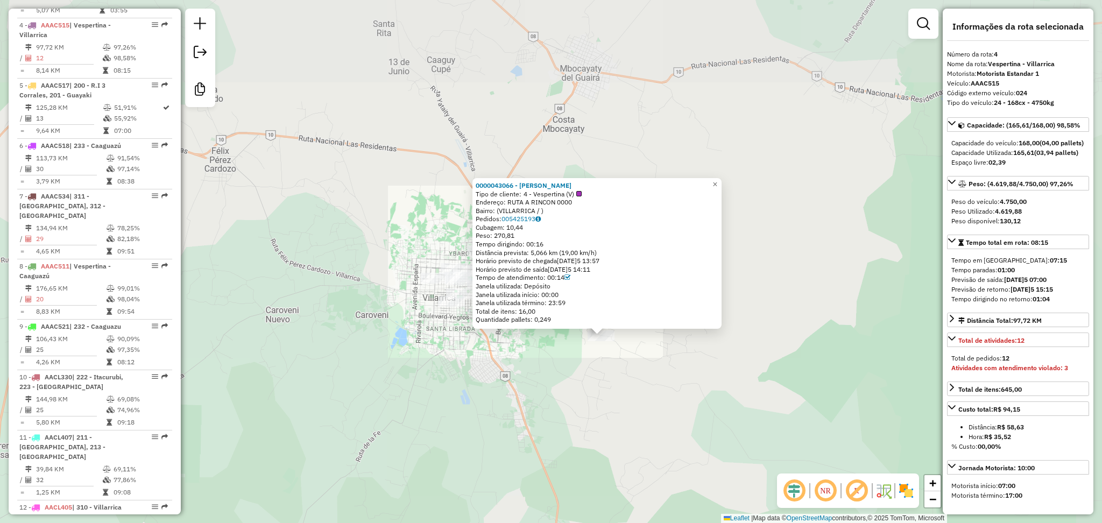
click at [617, 382] on div "0000043066 - LEIVA LEIVA NELSON CEVERIANO Tipo de cliente: 4 - Vespertina (V) E…" at bounding box center [551, 261] width 1102 height 523
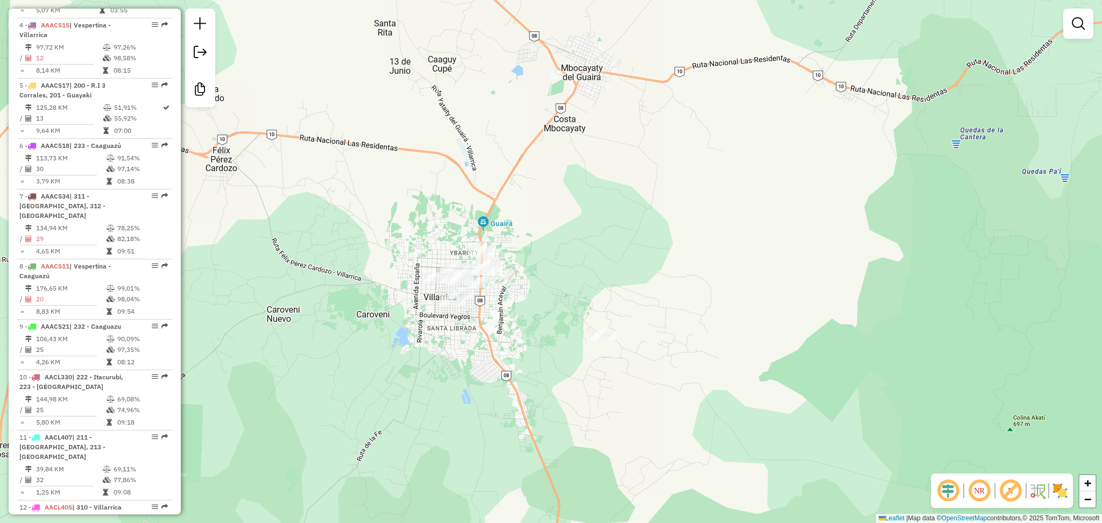
drag, startPoint x: 585, startPoint y: 375, endPoint x: 636, endPoint y: 361, distance: 52.0
click at [623, 370] on div "Janela de atendimento Grade de atendimento Capacidade Transportadoras Veículos …" at bounding box center [551, 261] width 1102 height 523
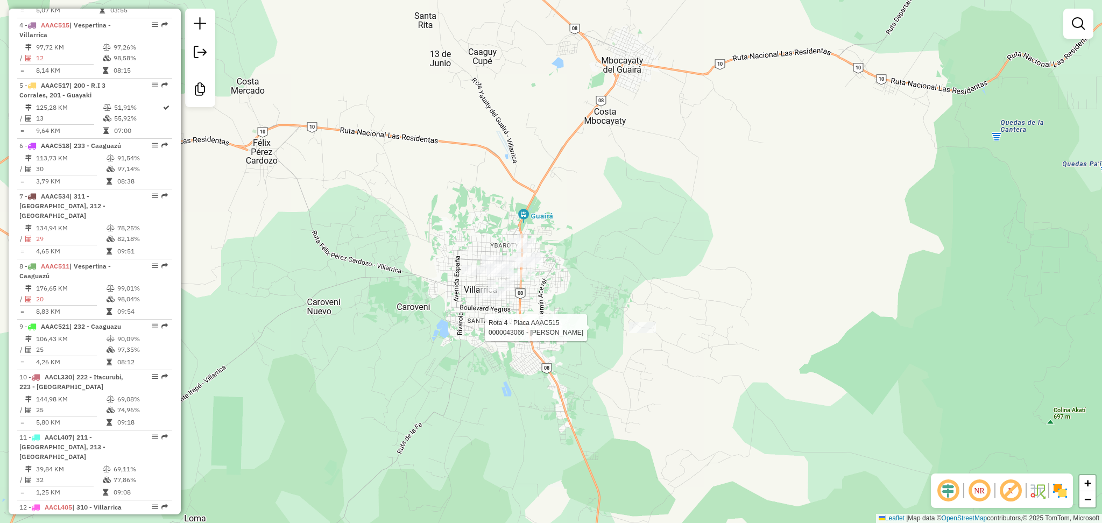
select select "**********"
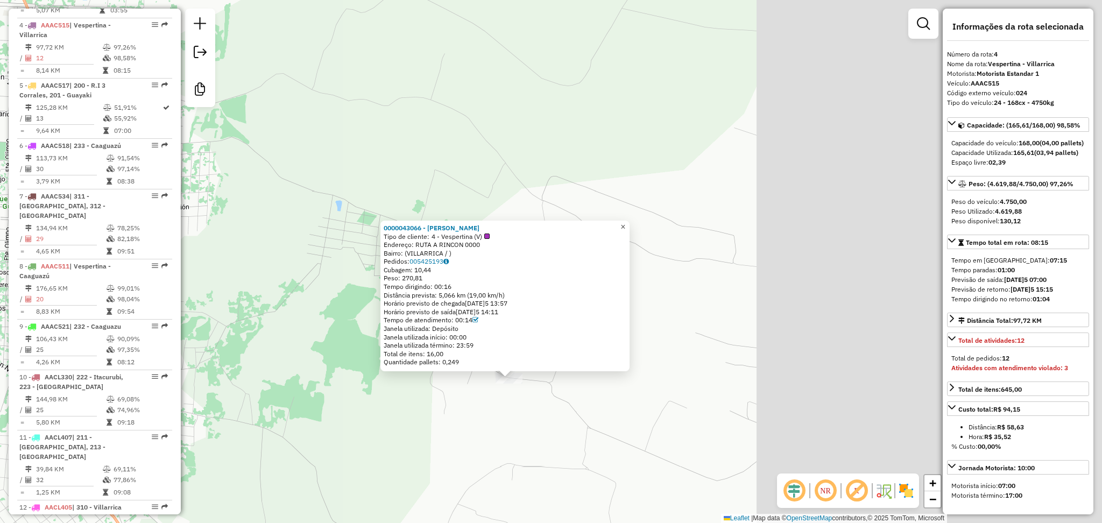
click at [625, 226] on span "×" at bounding box center [622, 226] width 5 height 9
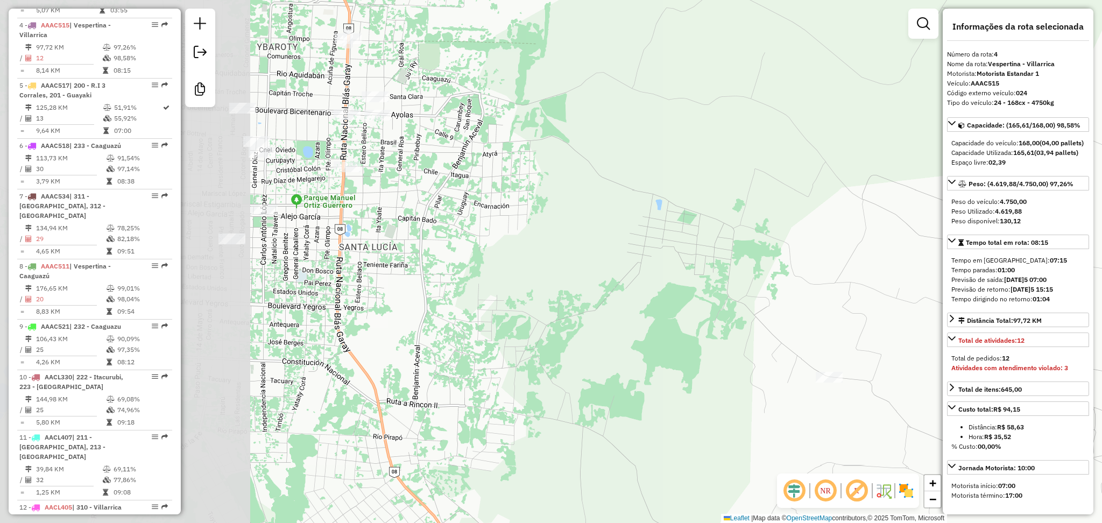
drag, startPoint x: 462, startPoint y: 208, endPoint x: 794, endPoint y: 206, distance: 332.6
click at [793, 206] on div "Janela de atendimento Grade de atendimento Capacidade Transportadoras Veículos …" at bounding box center [551, 261] width 1102 height 523
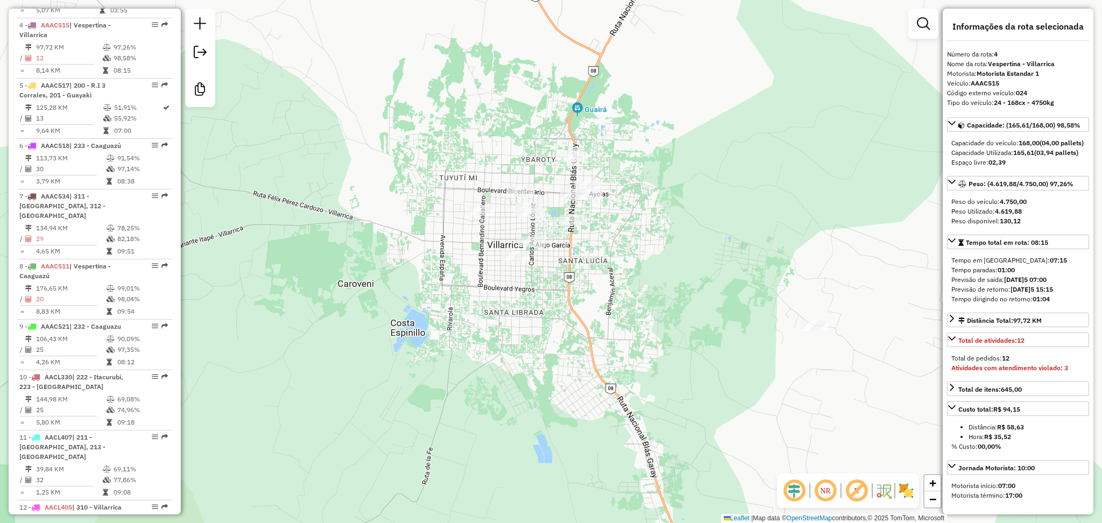
drag, startPoint x: 788, startPoint y: 206, endPoint x: 773, endPoint y: 260, distance: 56.5
click at [773, 260] on div "Janela de atendimento Grade de atendimento Capacidade Transportadoras Veículos …" at bounding box center [551, 261] width 1102 height 523
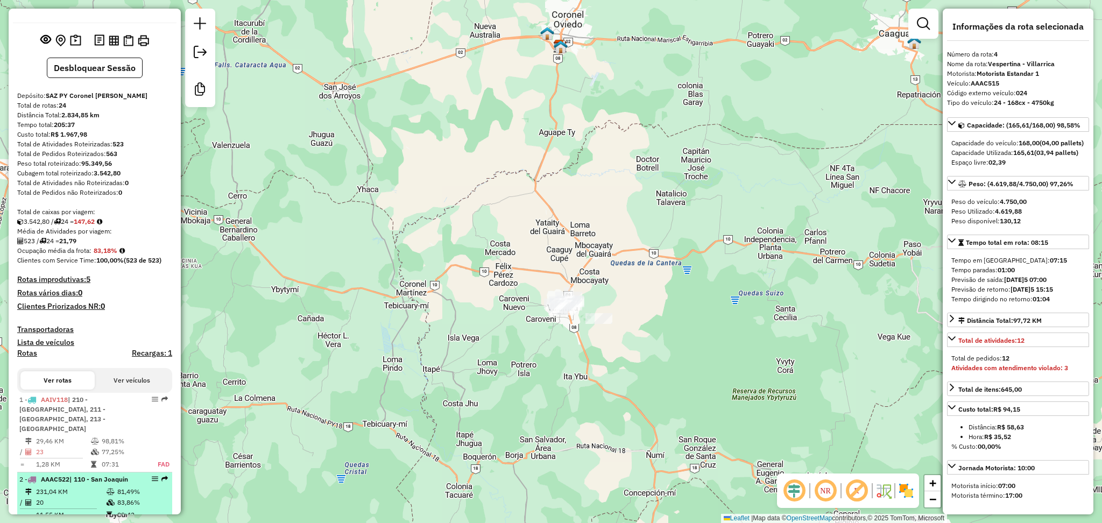
scroll to position [72, 0]
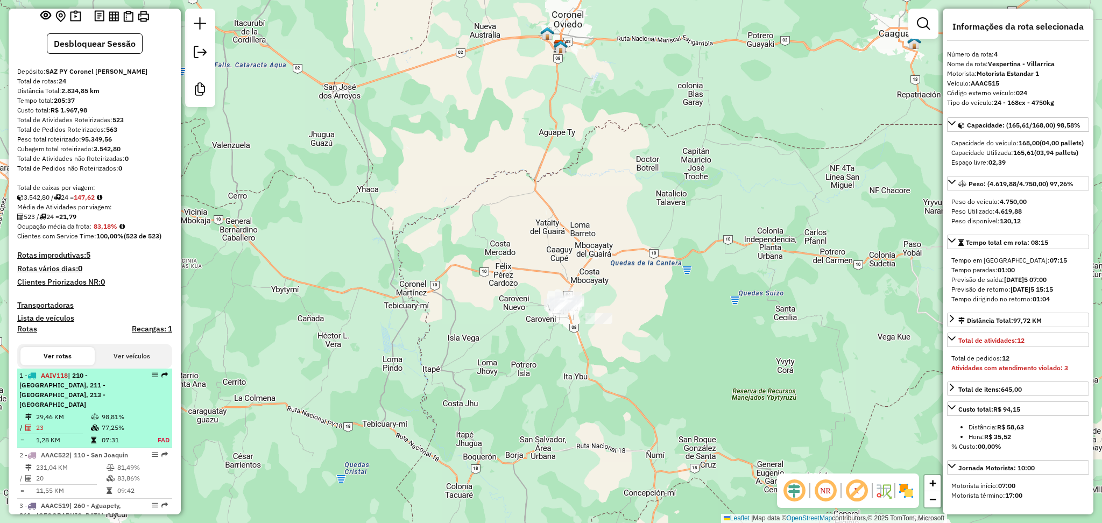
click at [110, 412] on td "98,81%" at bounding box center [123, 417] width 45 height 11
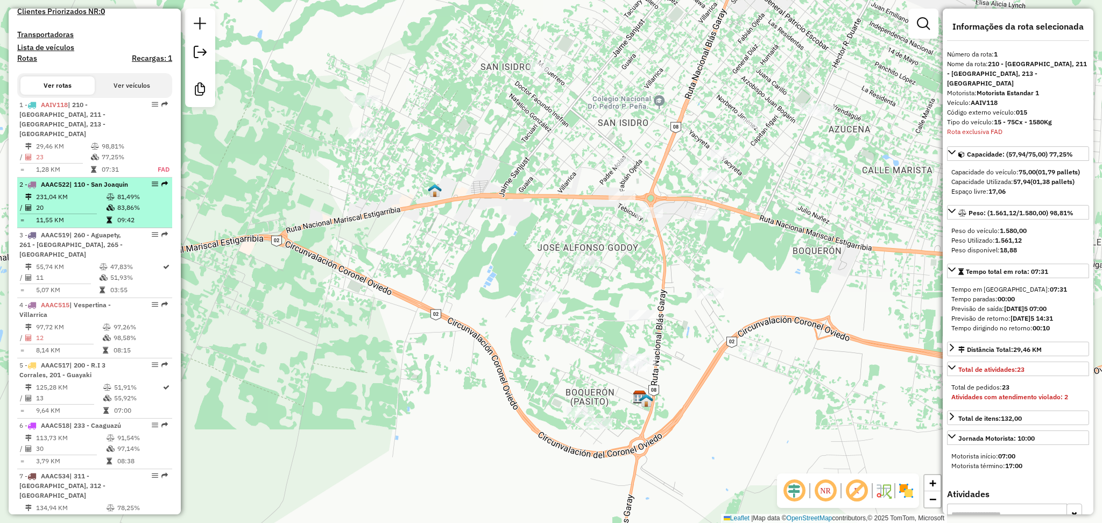
scroll to position [287, 0]
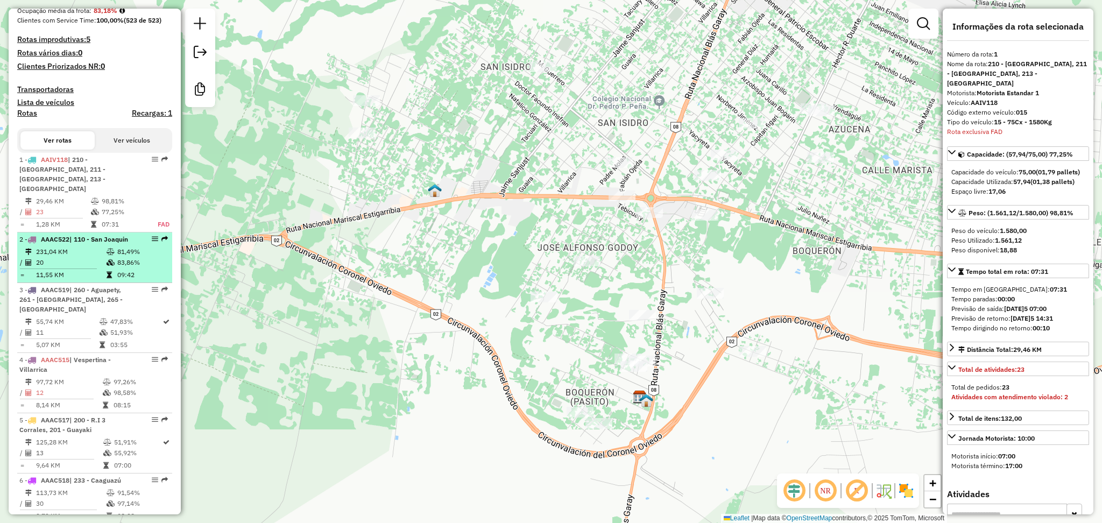
click at [117, 246] on td "81,49%" at bounding box center [142, 251] width 51 height 11
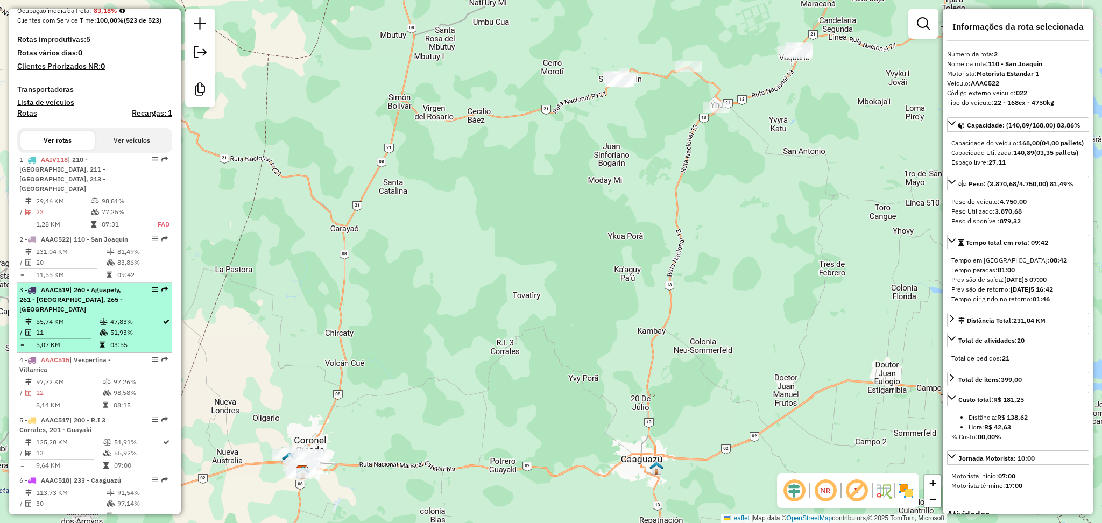
click at [133, 300] on div "3 - AAAC519 | 260 - Aguapety, 261 - Yataity del Guaira, 265 - Aguape Tay" at bounding box center [94, 299] width 151 height 29
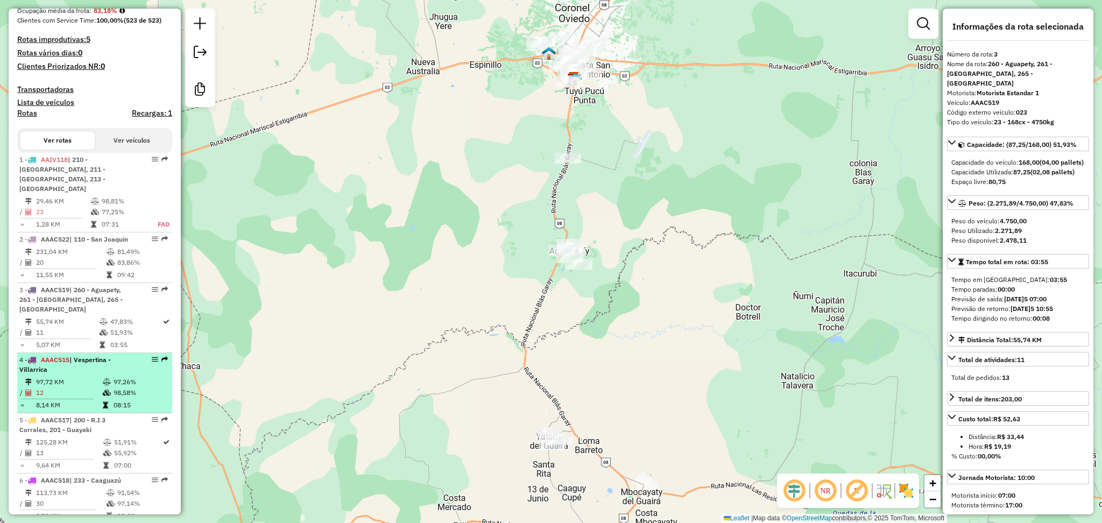
click at [127, 356] on div "4 - AAAC515 | Vespertina - Villarrica" at bounding box center [76, 364] width 114 height 19
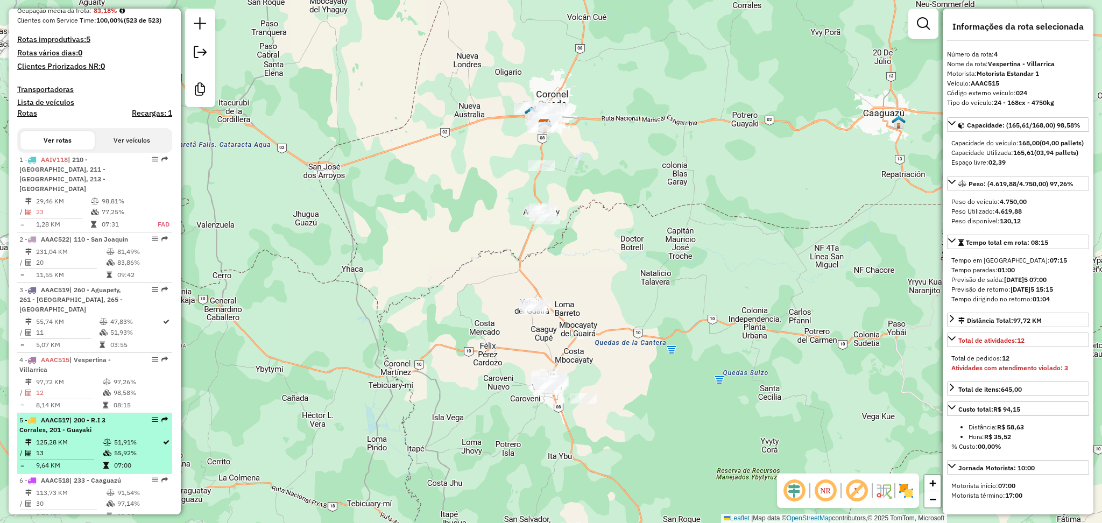
click at [121, 415] on div "5 - AAAC517 | 200 - R.I 3 Corrales, 201 - Guayaki" at bounding box center [76, 424] width 114 height 19
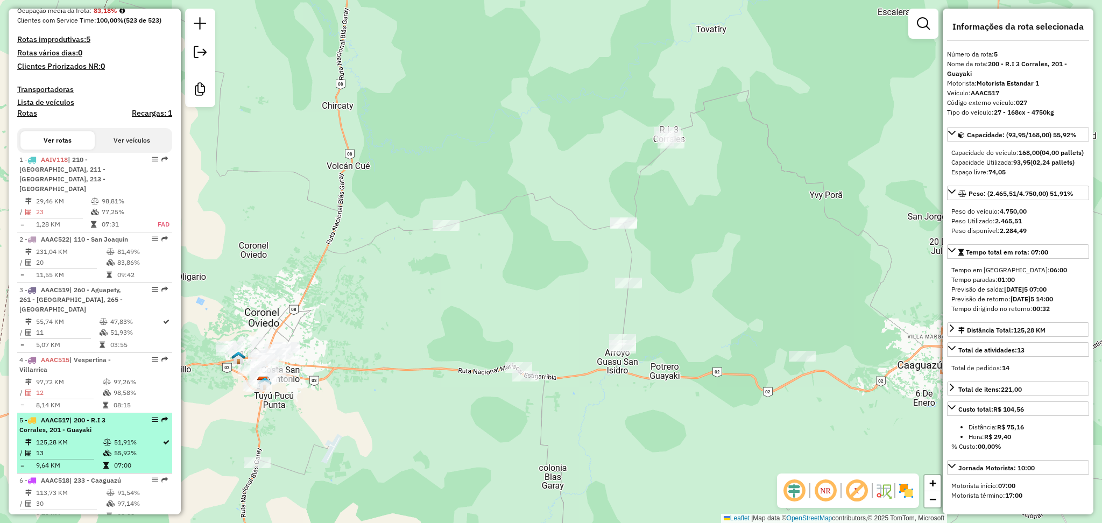
scroll to position [359, 0]
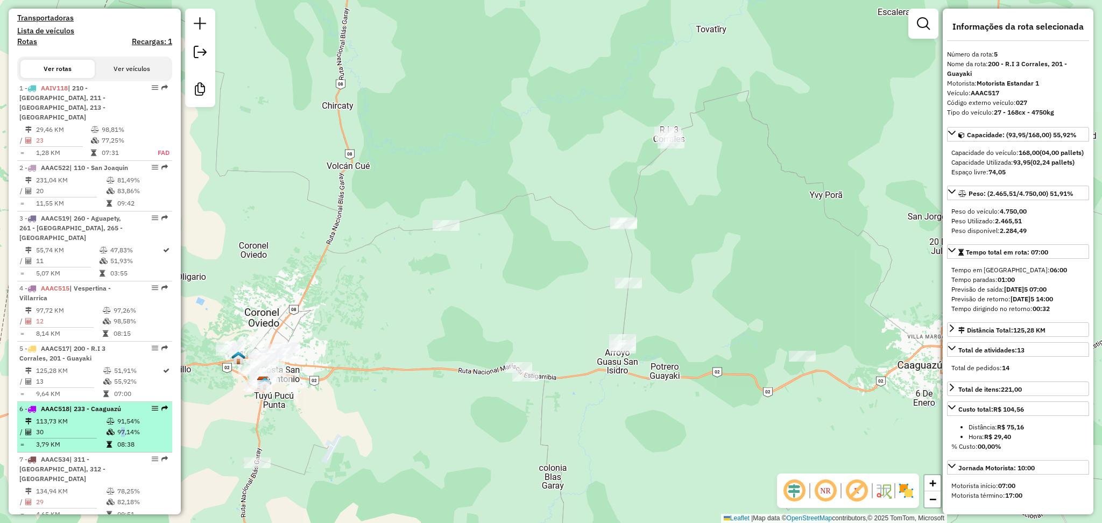
click at [117, 427] on td "97,14%" at bounding box center [142, 432] width 51 height 11
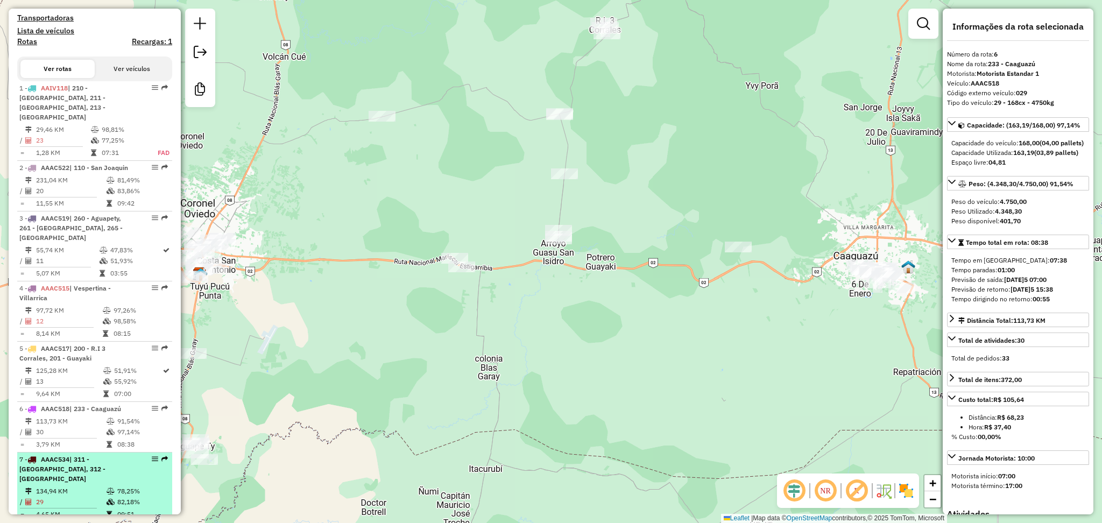
click at [117, 486] on td "78,25%" at bounding box center [142, 491] width 51 height 11
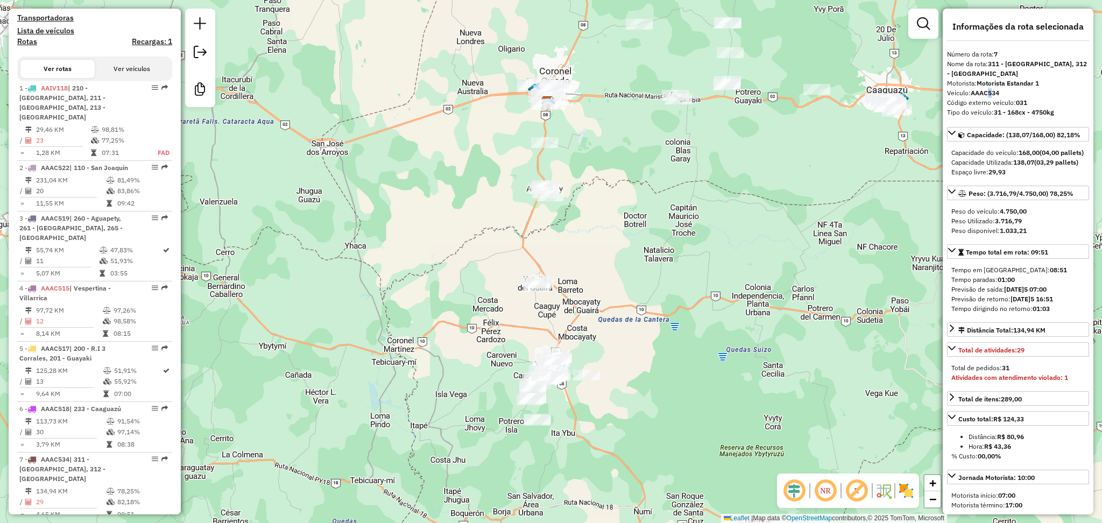
click at [991, 89] on strong "AAAC534" at bounding box center [985, 93] width 29 height 8
click at [990, 89] on strong "AAAC534" at bounding box center [985, 93] width 29 height 8
click at [988, 89] on strong "AAAC534" at bounding box center [985, 93] width 29 height 8
click at [989, 89] on strong "AAAC534" at bounding box center [985, 93] width 29 height 8
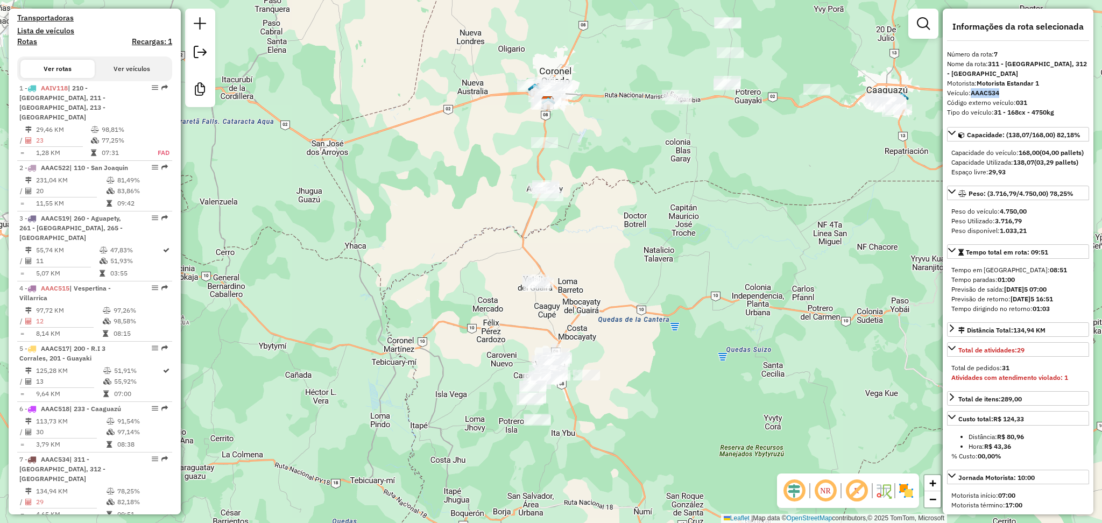
click at [993, 89] on strong "AAAC534" at bounding box center [985, 93] width 29 height 8
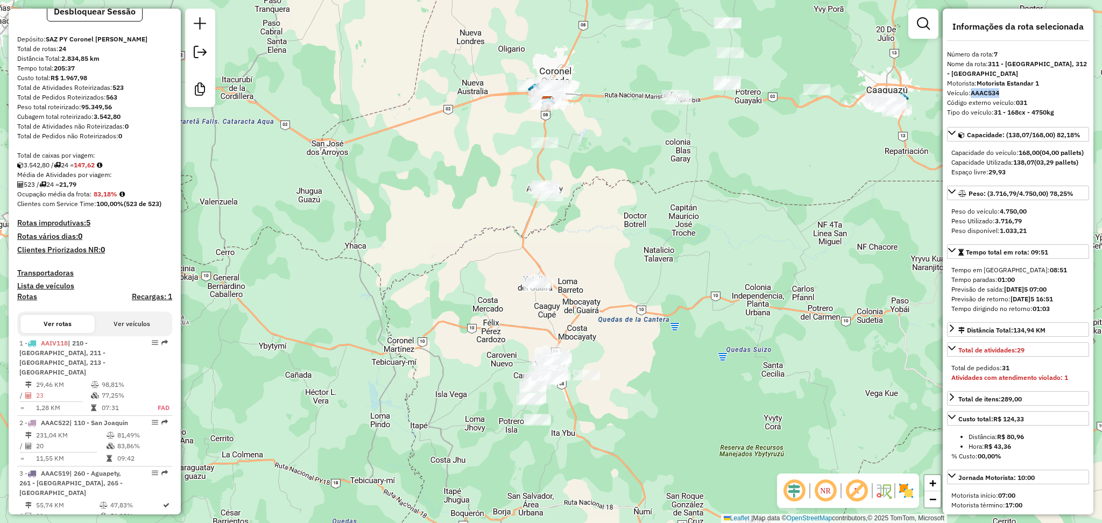
scroll to position [0, 0]
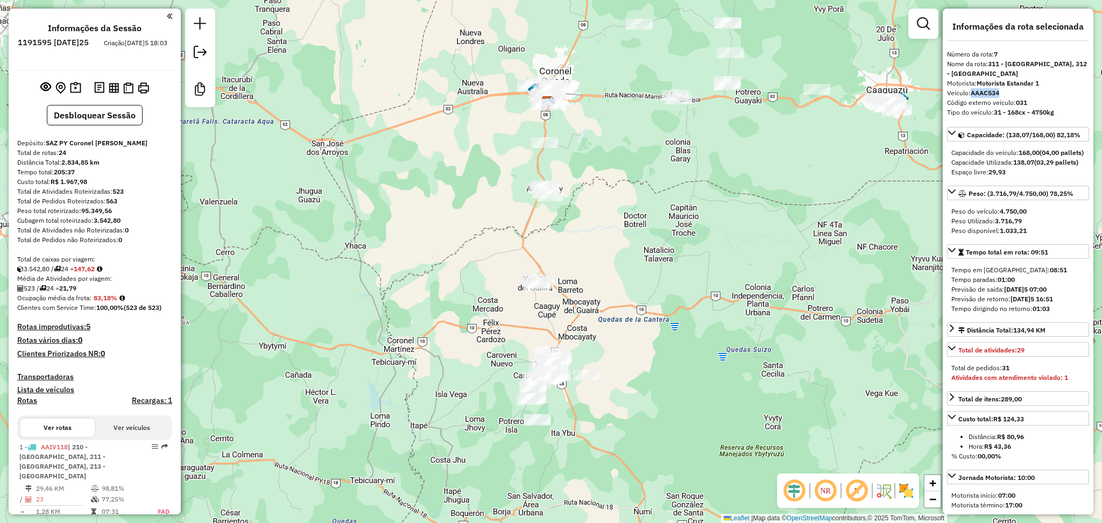
drag, startPoint x: 84, startPoint y: 42, endPoint x: 118, endPoint y: 43, distance: 33.4
click at [89, 43] on h6 "1191595 - 17/07/2025" at bounding box center [53, 43] width 71 height 10
click at [996, 89] on strong "AAAC534" at bounding box center [985, 93] width 29 height 8
copy strong "AAAC534"
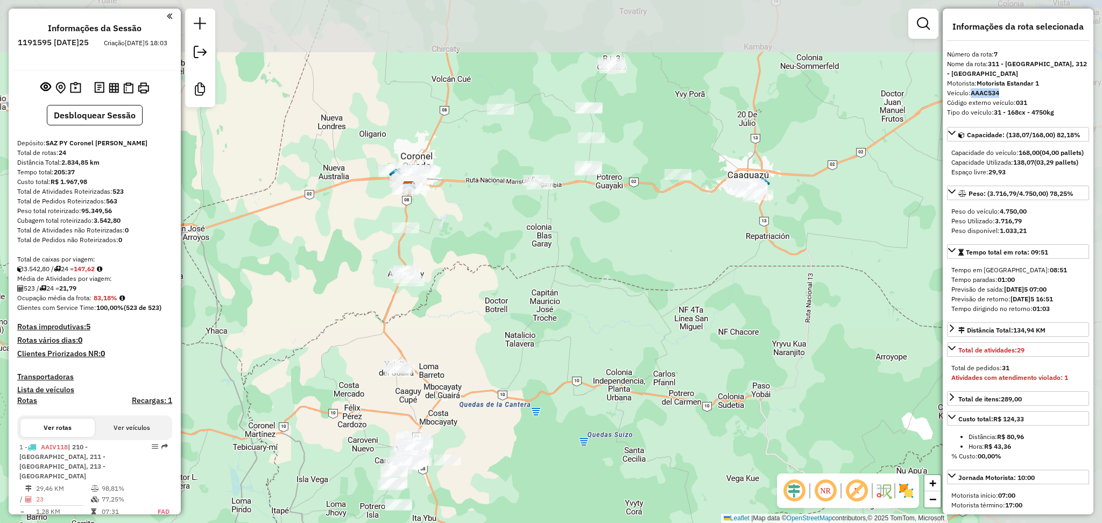
drag, startPoint x: 712, startPoint y: 252, endPoint x: 573, endPoint y: 337, distance: 163.3
click at [573, 337] on div "Janela de atendimento Grade de atendimento Capacidade Transportadoras Veículos …" at bounding box center [551, 261] width 1102 height 523
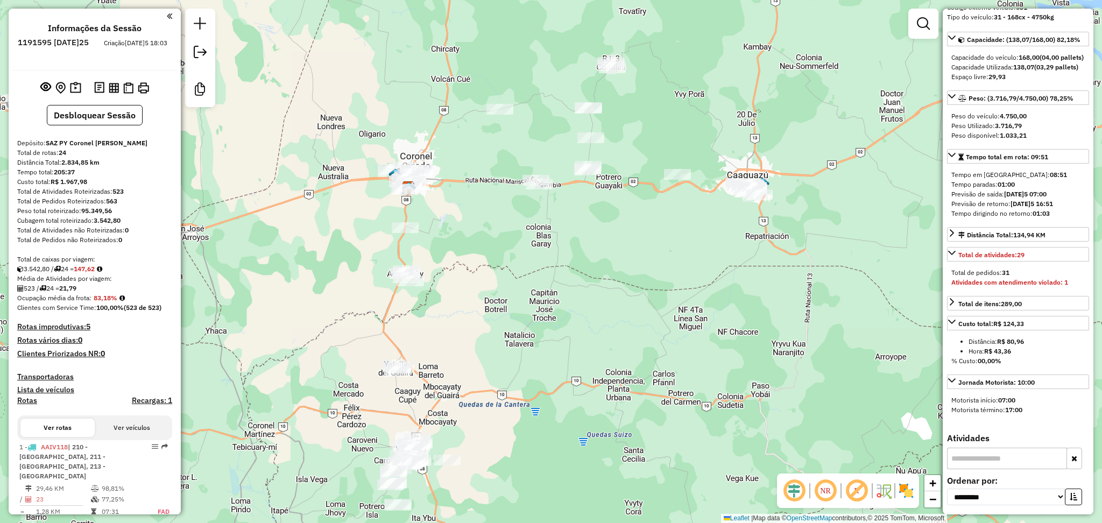
scroll to position [72, 0]
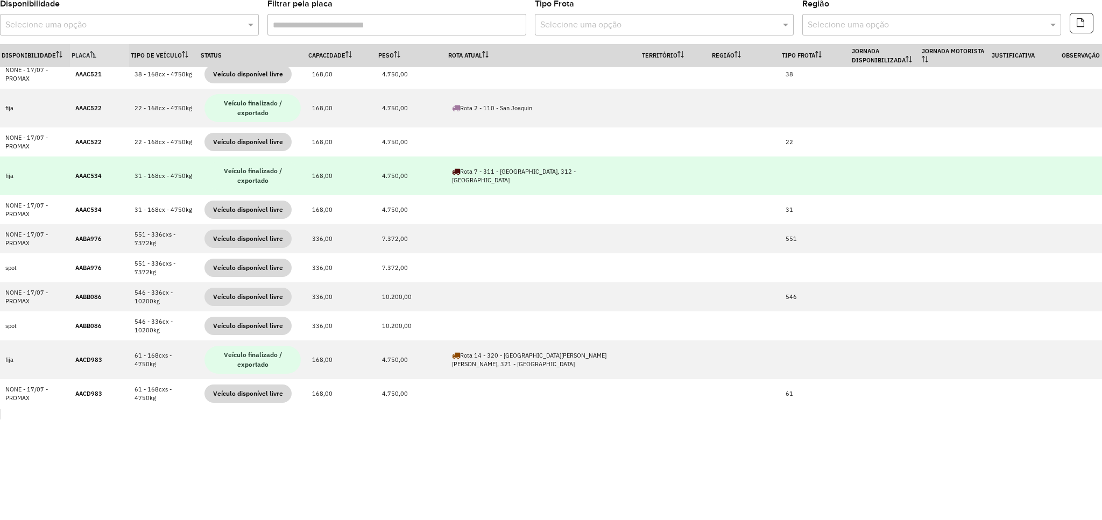
scroll to position [407, 0]
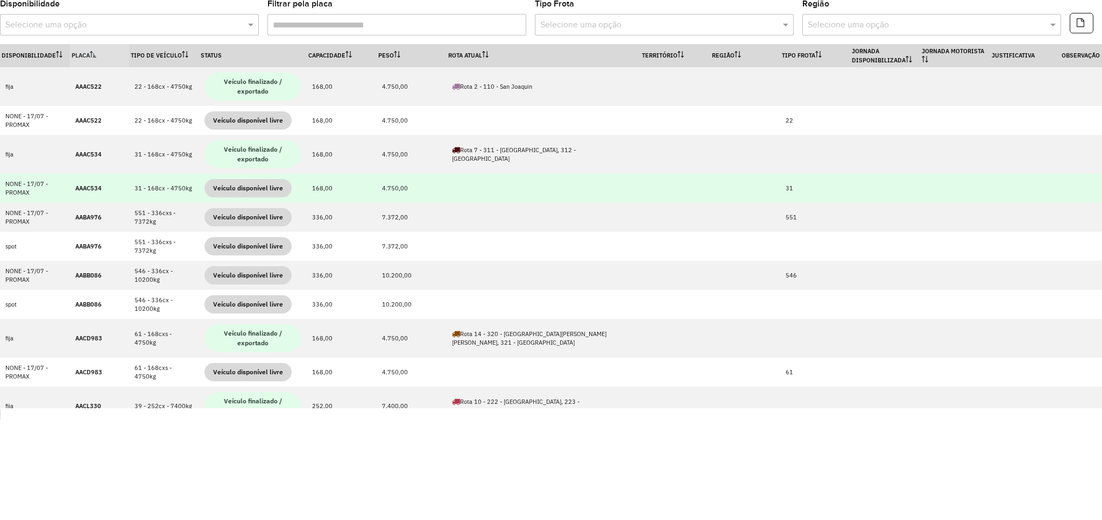
drag, startPoint x: 39, startPoint y: 193, endPoint x: 0, endPoint y: 176, distance: 42.0
click at [0, 176] on td "NONE - 17/07 - PROMAX" at bounding box center [35, 188] width 70 height 29
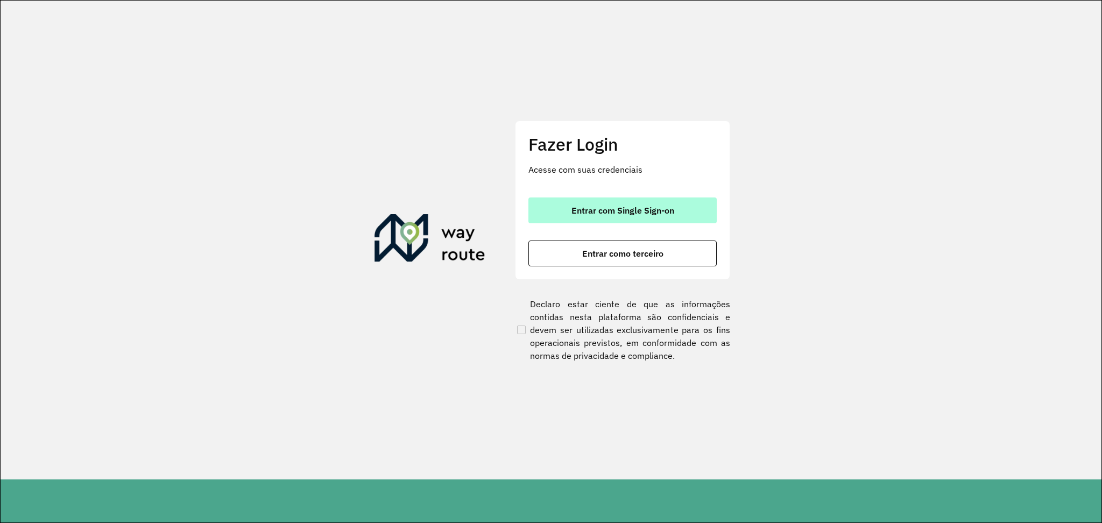
click at [647, 211] on span "Entrar com Single Sign-on" at bounding box center [622, 210] width 103 height 9
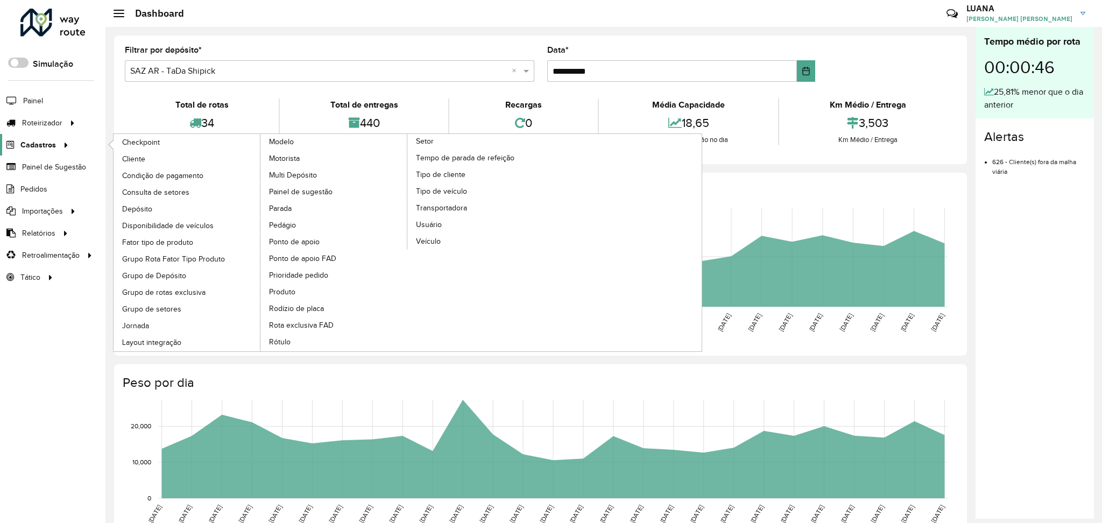
click at [56, 150] on div at bounding box center [64, 144] width 16 height 11
click at [460, 141] on link "Setor" at bounding box center [407, 242] width 294 height 217
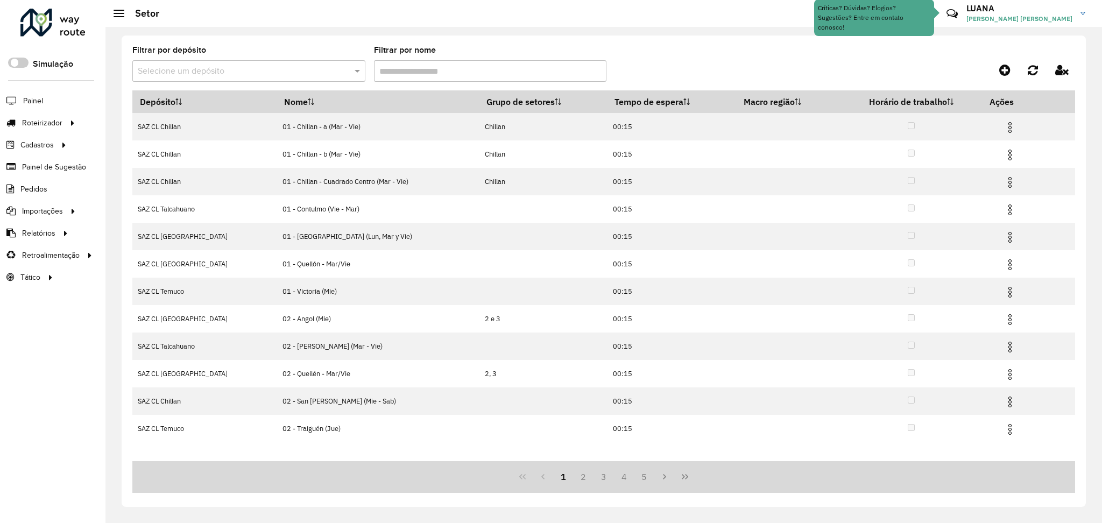
click at [262, 76] on input "text" at bounding box center [238, 71] width 201 height 13
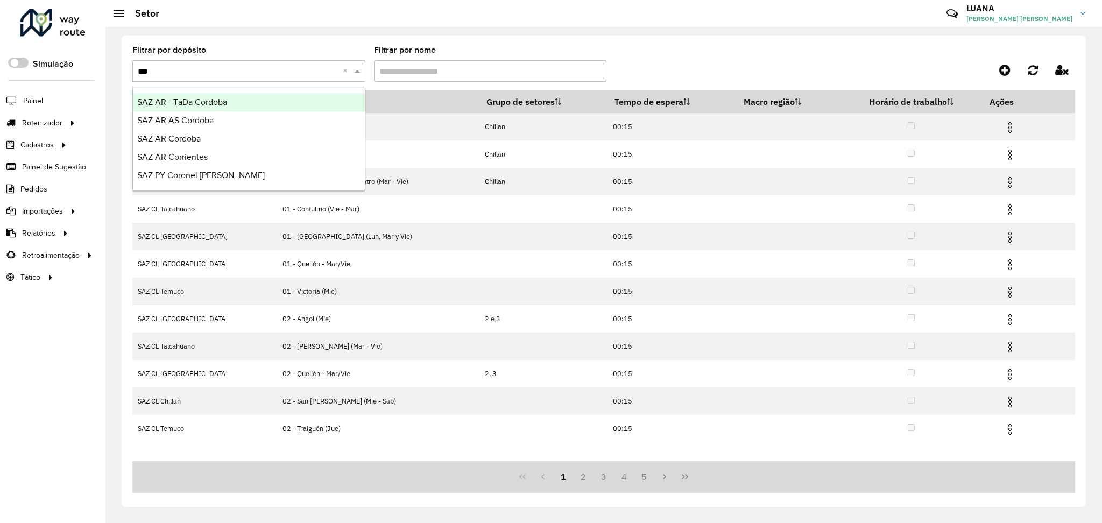
type input "****"
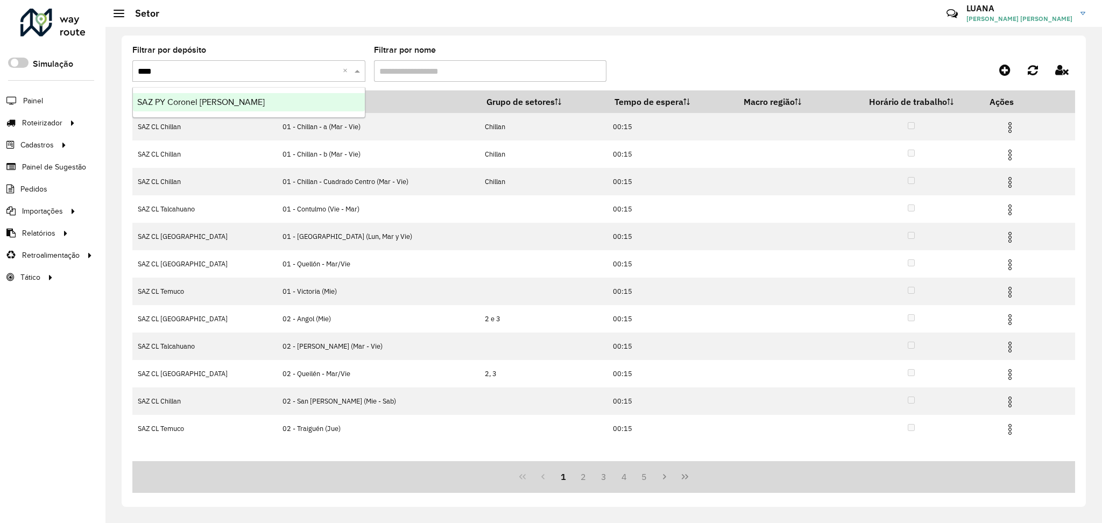
click at [331, 96] on div "SAZ PY Coronel [PERSON_NAME]" at bounding box center [249, 102] width 232 height 18
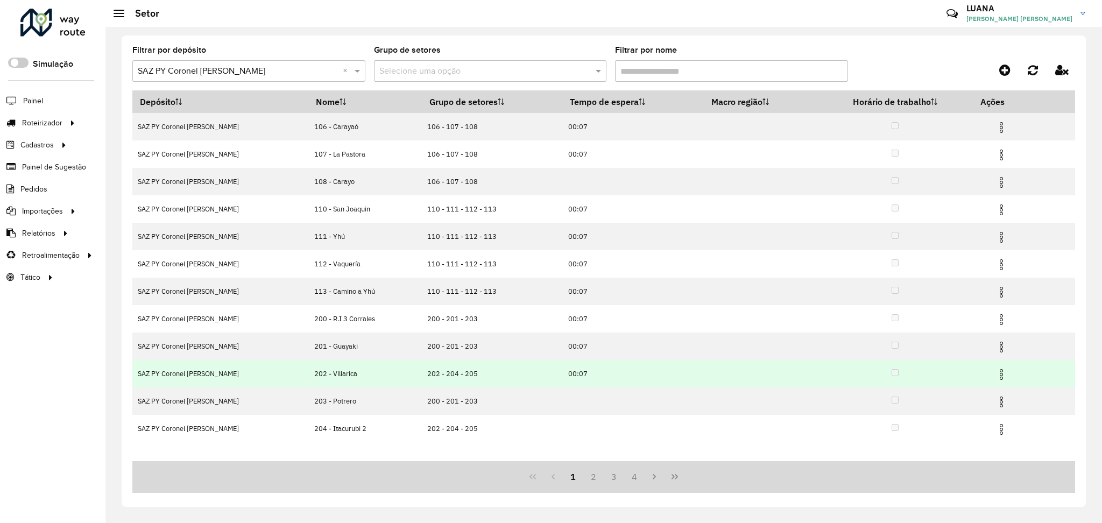
click at [996, 377] on img at bounding box center [1001, 374] width 13 height 13
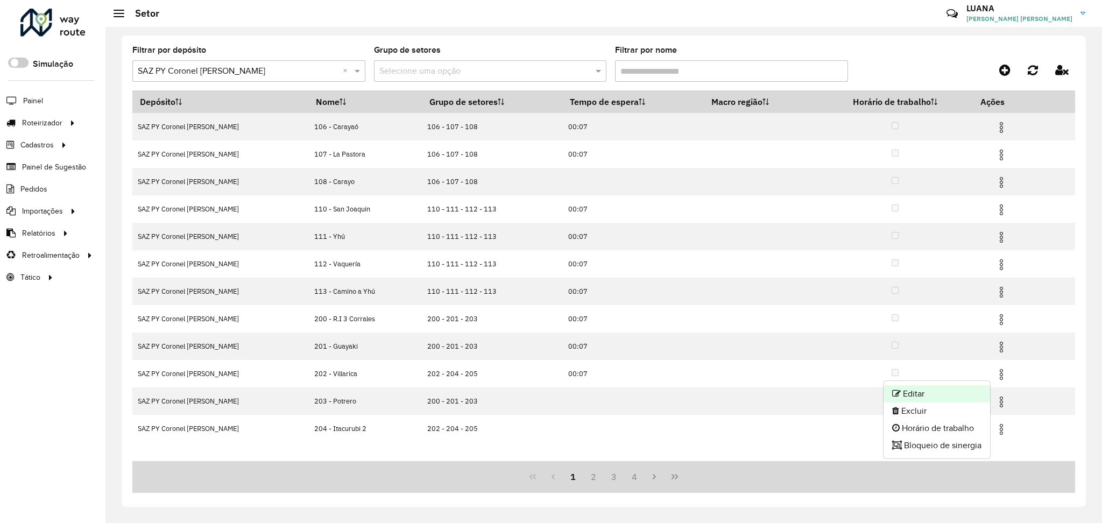
click at [911, 395] on li "Editar" at bounding box center [937, 393] width 107 height 17
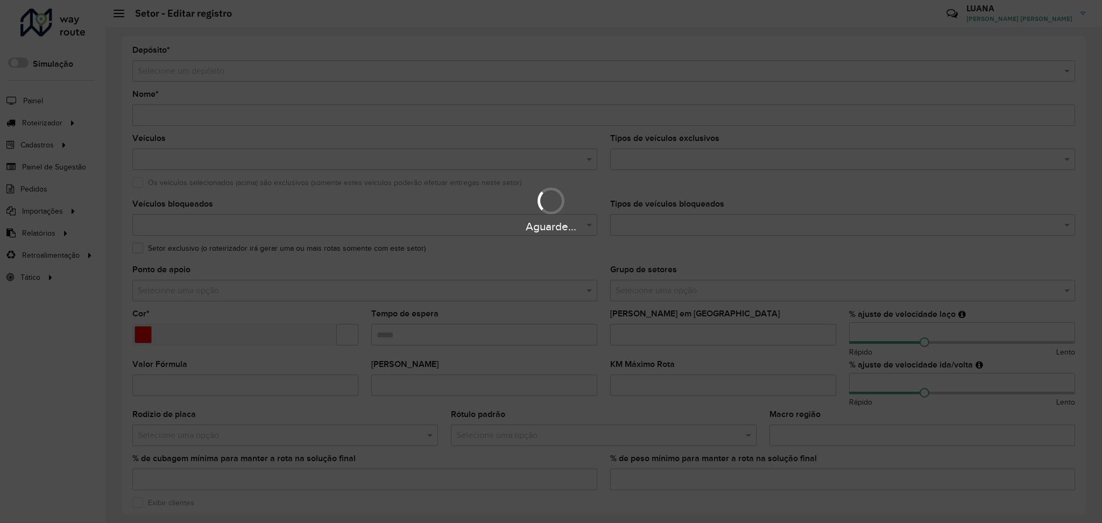
type input "**********"
type input "*******"
type input "*****"
type input "**"
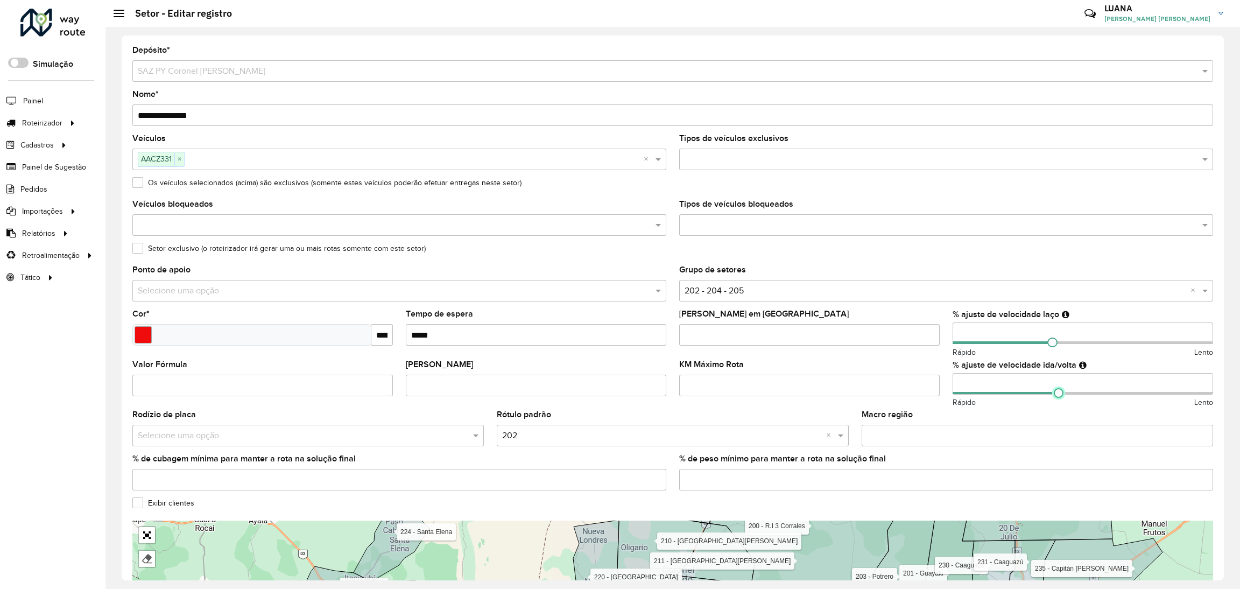
drag, startPoint x: 1048, startPoint y: 393, endPoint x: 1055, endPoint y: 400, distance: 9.9
click at [1055, 400] on div "% ajuste de velocidade ida/volta ** Rápido Lento" at bounding box center [1082, 385] width 260 height 48
click at [1055, 400] on div "Rápido Lento" at bounding box center [1082, 402] width 260 height 11
type input "**"
drag, startPoint x: 1056, startPoint y: 395, endPoint x: 1044, endPoint y: 392, distance: 12.1
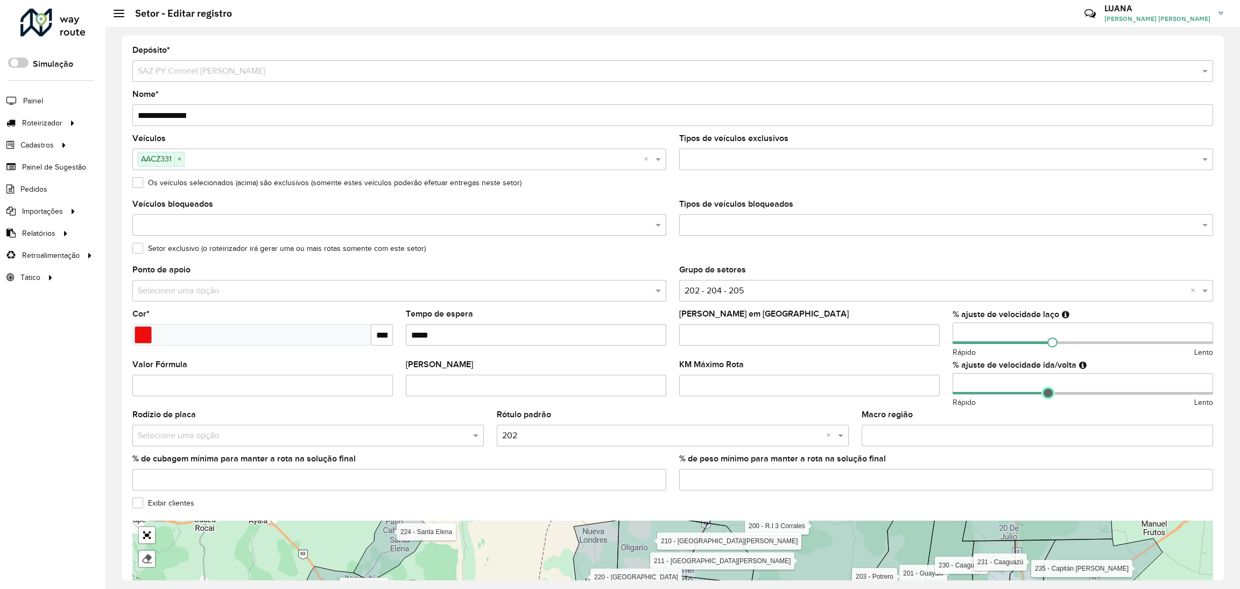
click at [1044, 392] on span at bounding box center [1048, 393] width 10 height 10
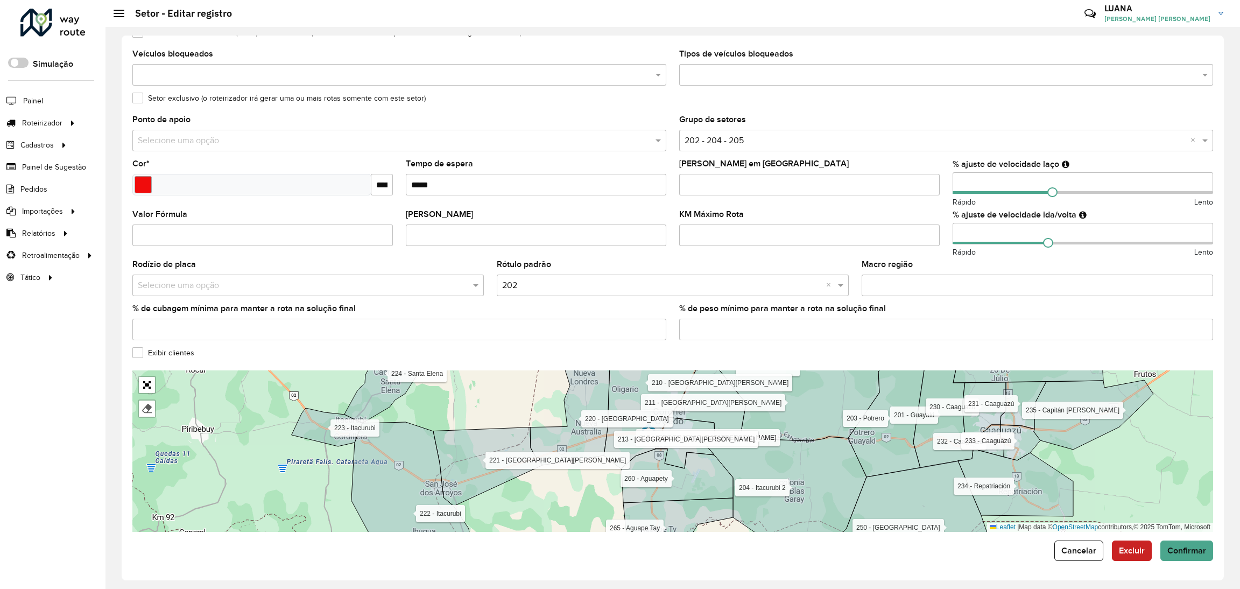
drag, startPoint x: 603, startPoint y: 508, endPoint x: 601, endPoint y: 526, distance: 18.4
click at [601, 522] on div "106 - [GEOGRAPHIC_DATA] 107 - La [PERSON_NAME] 108 - Carayo 110 - [GEOGRAPHIC_D…" at bounding box center [672, 450] width 1081 height 161
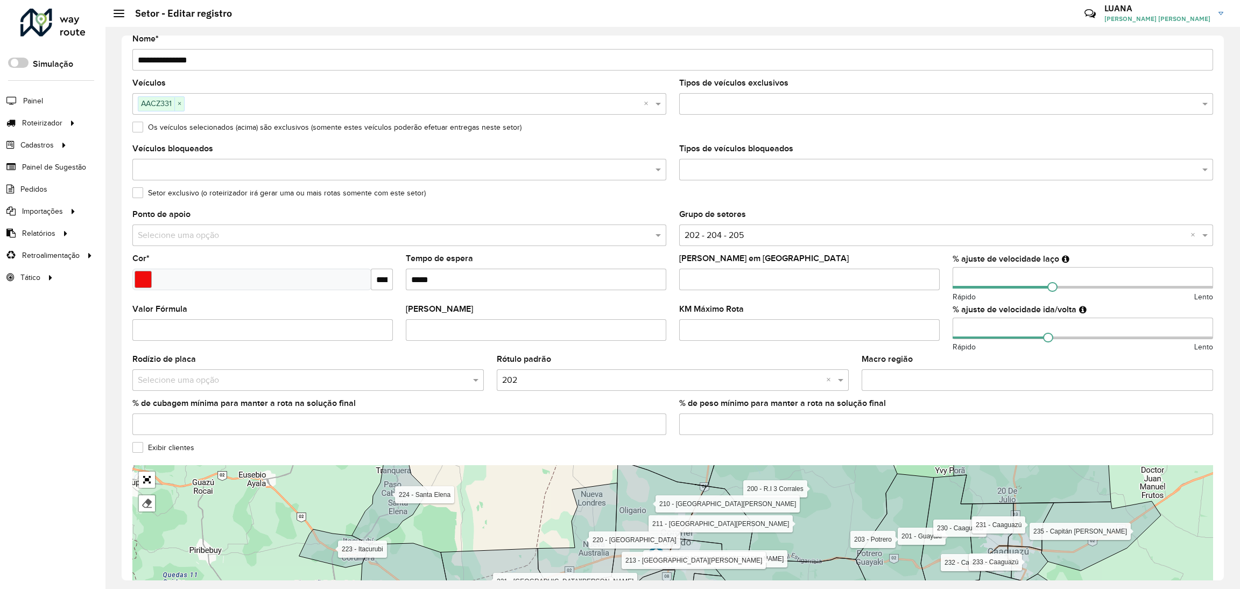
scroll to position [81, 0]
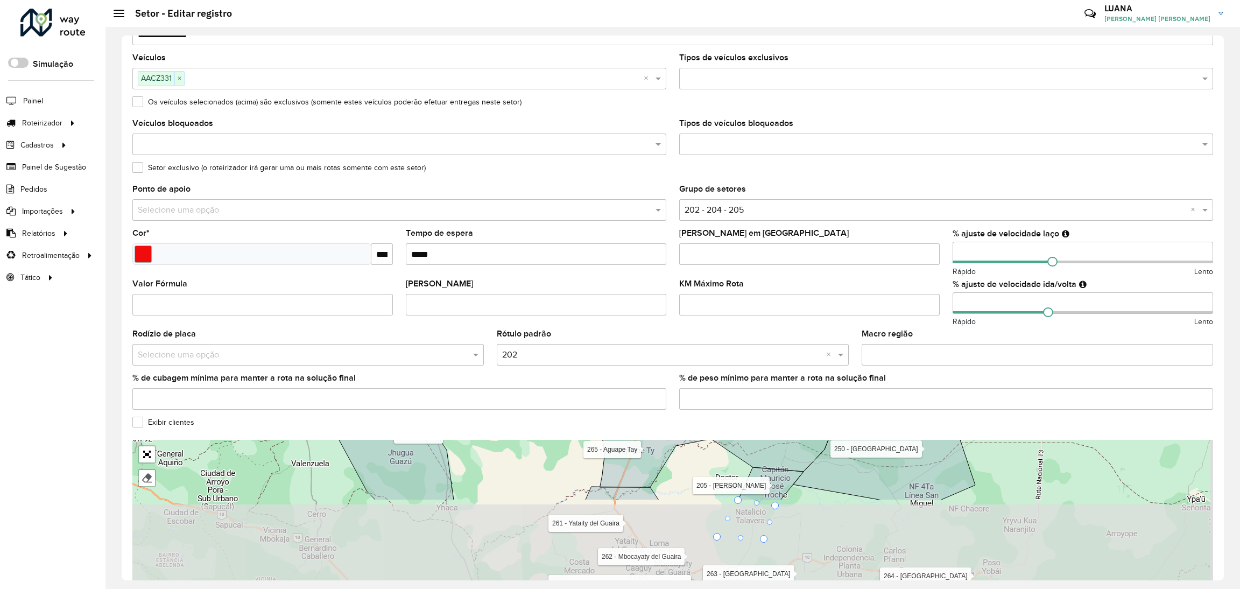
drag, startPoint x: 636, startPoint y: 553, endPoint x: 560, endPoint y: 429, distance: 144.7
click at [560, 429] on formly-group "**********" at bounding box center [672, 284] width 1081 height 636
click at [560, 429] on div "Exibir clientes" at bounding box center [672, 424] width 1081 height 13
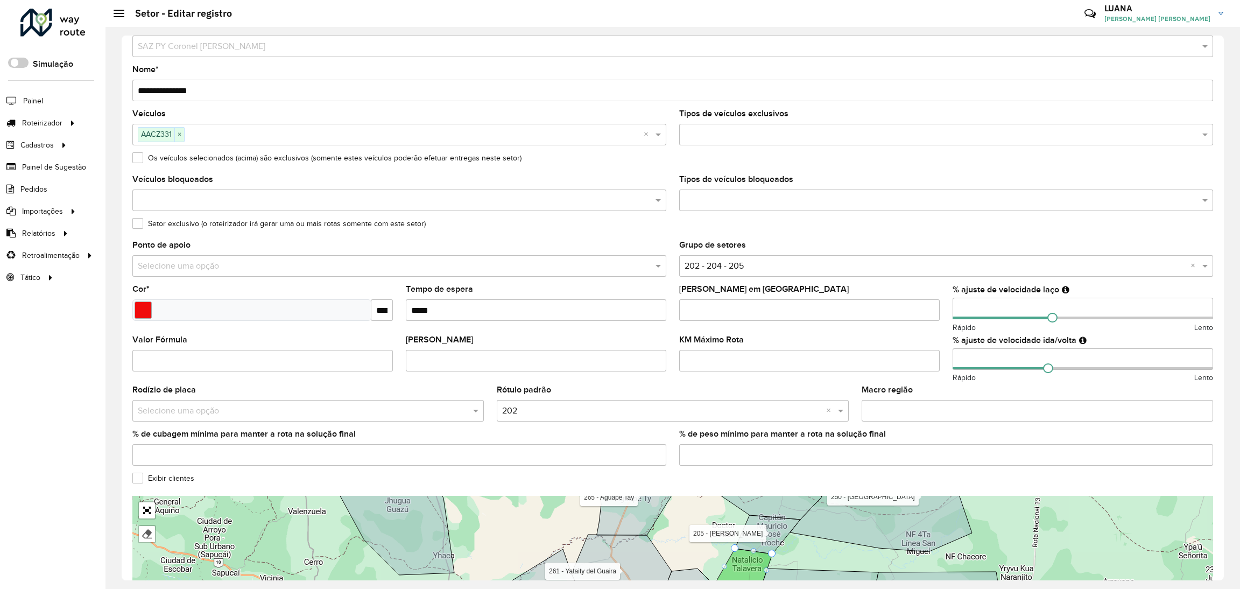
scroll to position [0, 0]
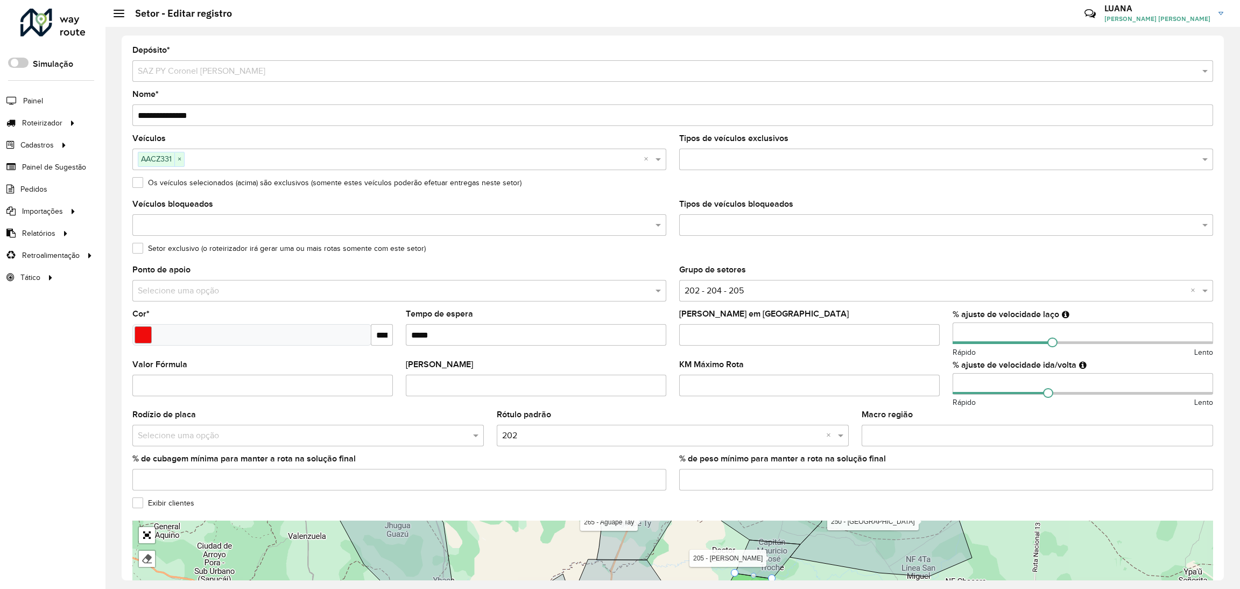
click at [765, 387] on input "KM Máximo Rota" at bounding box center [809, 386] width 260 height 22
click at [550, 382] on input "[PERSON_NAME]" at bounding box center [536, 386] width 260 height 22
click at [730, 387] on input "KM Máximo Rota" at bounding box center [809, 386] width 260 height 22
type input "*"
click at [929, 381] on input "*" at bounding box center [809, 386] width 260 height 22
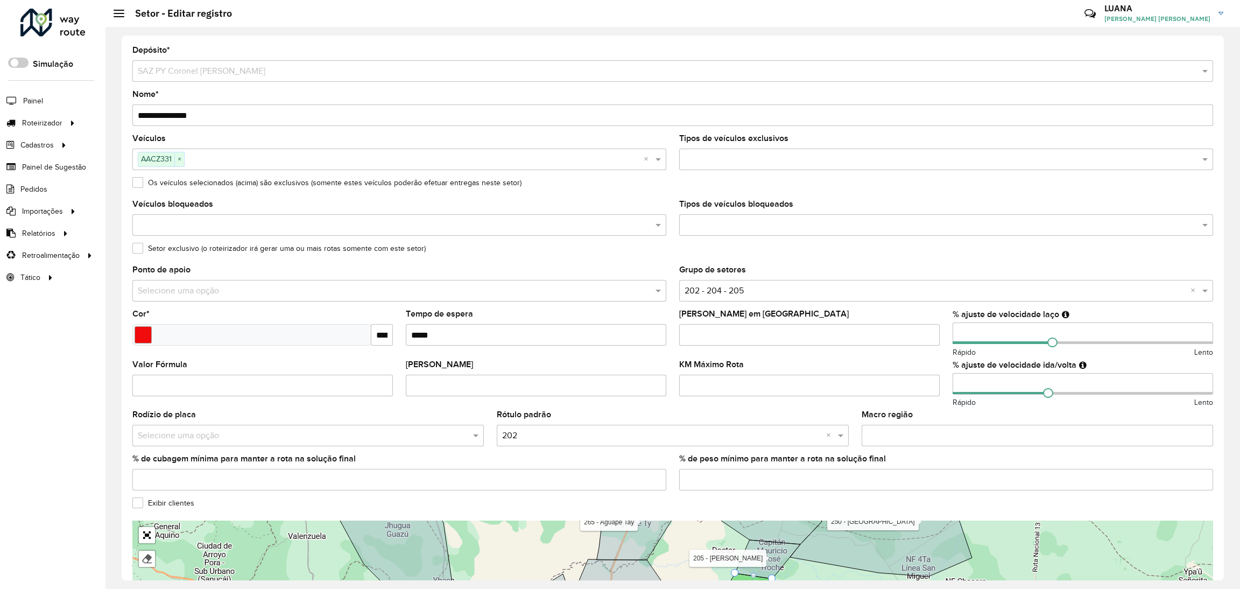
click at [834, 405] on formly-field "KM Máximo Rota" at bounding box center [809, 386] width 273 height 51
click at [867, 470] on input "% de peso mínimo para manter a rota na solução final" at bounding box center [946, 480] width 534 height 22
click at [276, 502] on div "Exibir clientes" at bounding box center [672, 505] width 1081 height 13
click at [938, 504] on div "Exibir clientes" at bounding box center [672, 505] width 1081 height 13
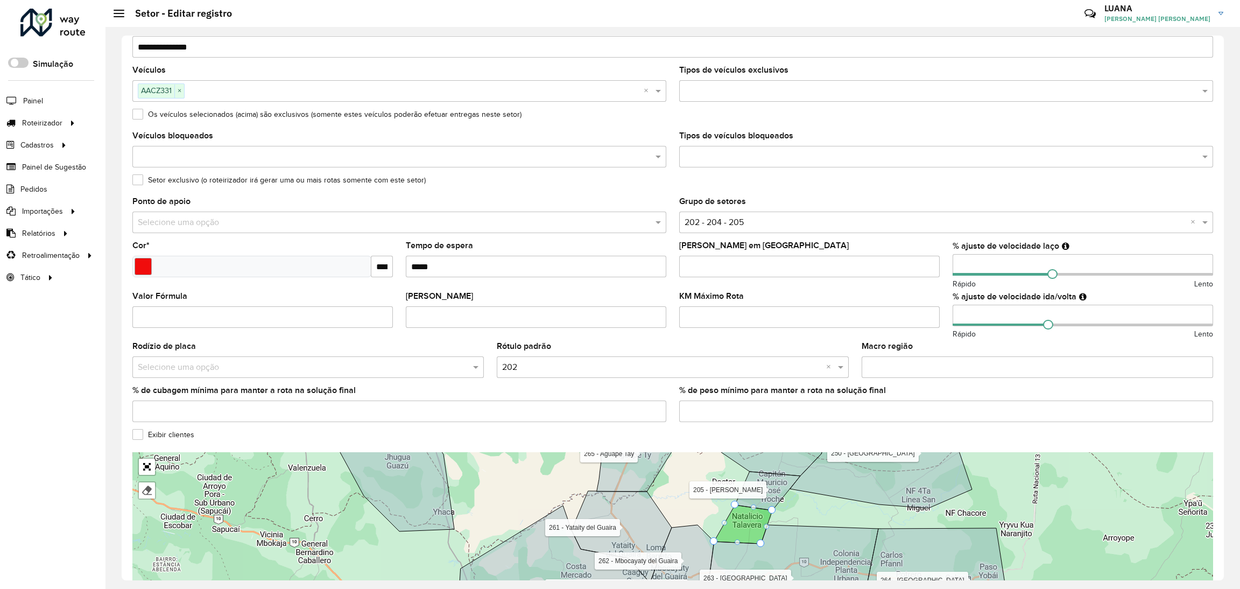
scroll to position [150, 0]
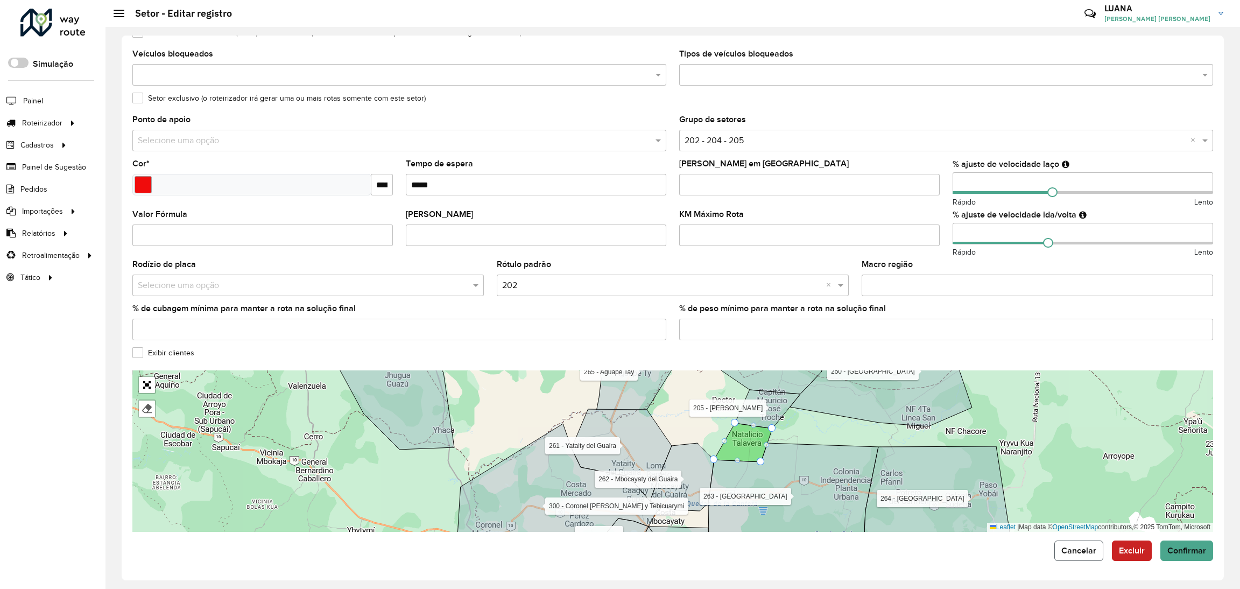
click at [1086, 522] on span "Cancelar" at bounding box center [1078, 550] width 35 height 9
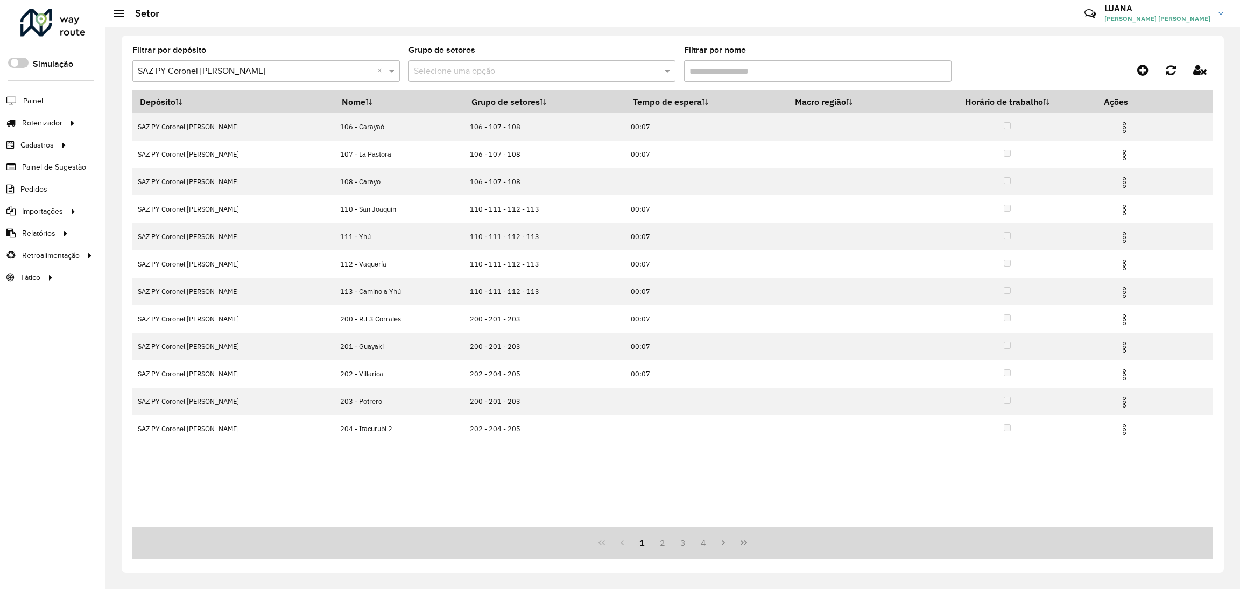
click at [33, 371] on div "Roteirizador AmbevTech Simulação Painel Roteirizador Entregas Cadastros Checkpo…" at bounding box center [52, 294] width 105 height 589
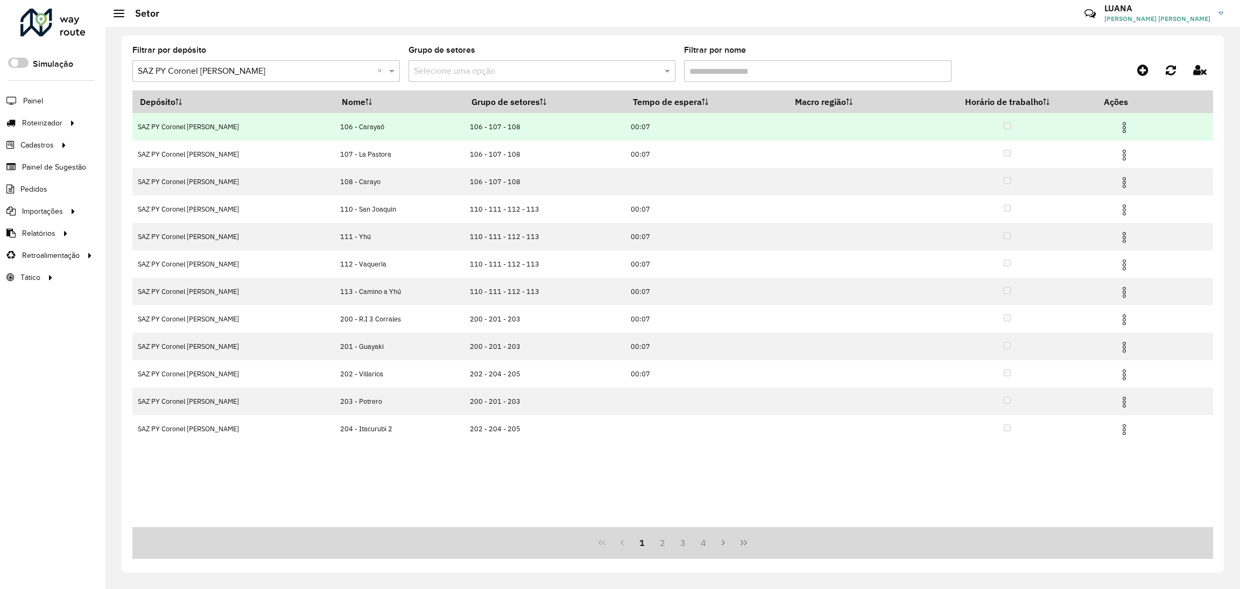
click at [1101, 127] on img at bounding box center [1124, 127] width 13 height 13
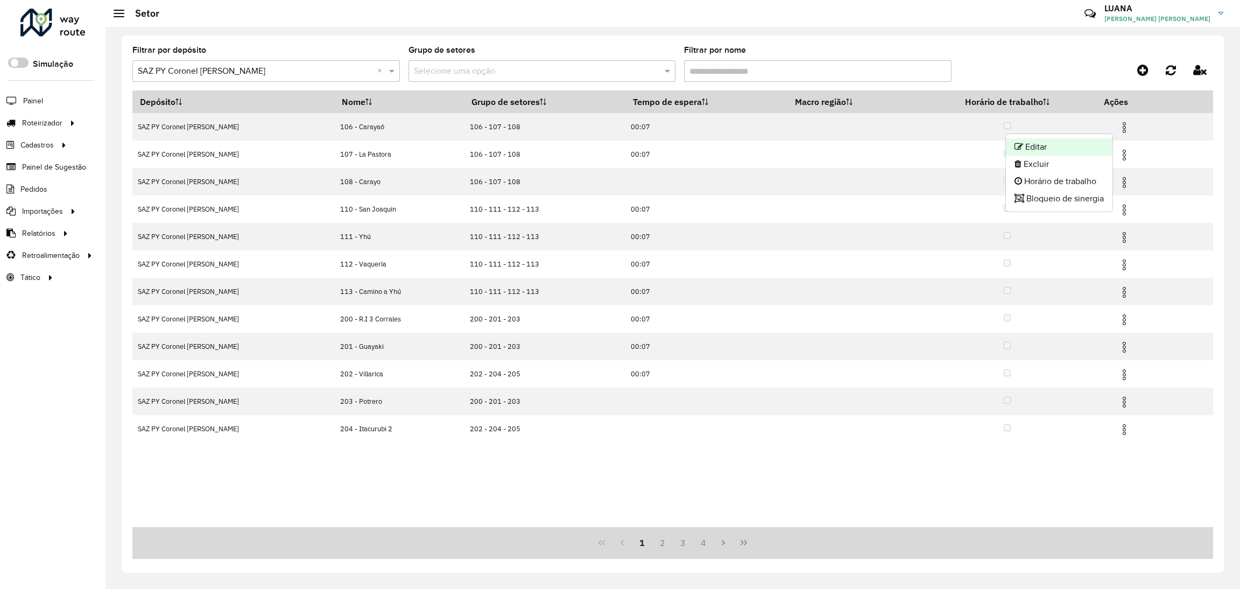
click at [1083, 145] on li "Editar" at bounding box center [1059, 146] width 107 height 17
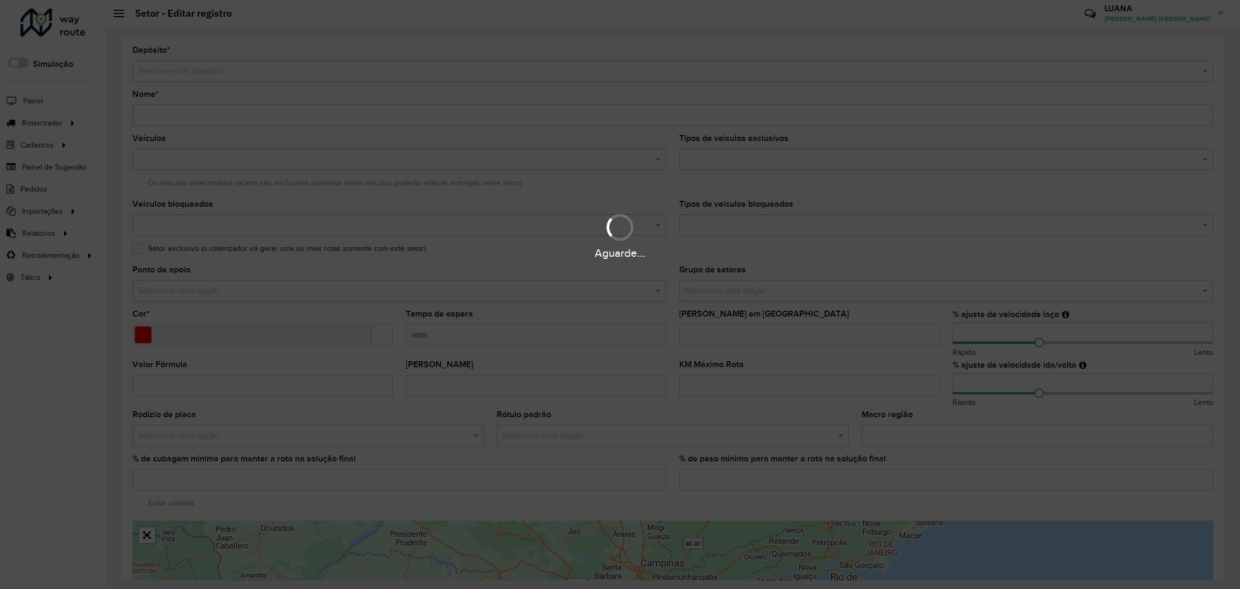
type input "**********"
type input "*******"
type input "*****"
type input "**"
